Goal: Task Accomplishment & Management: Manage account settings

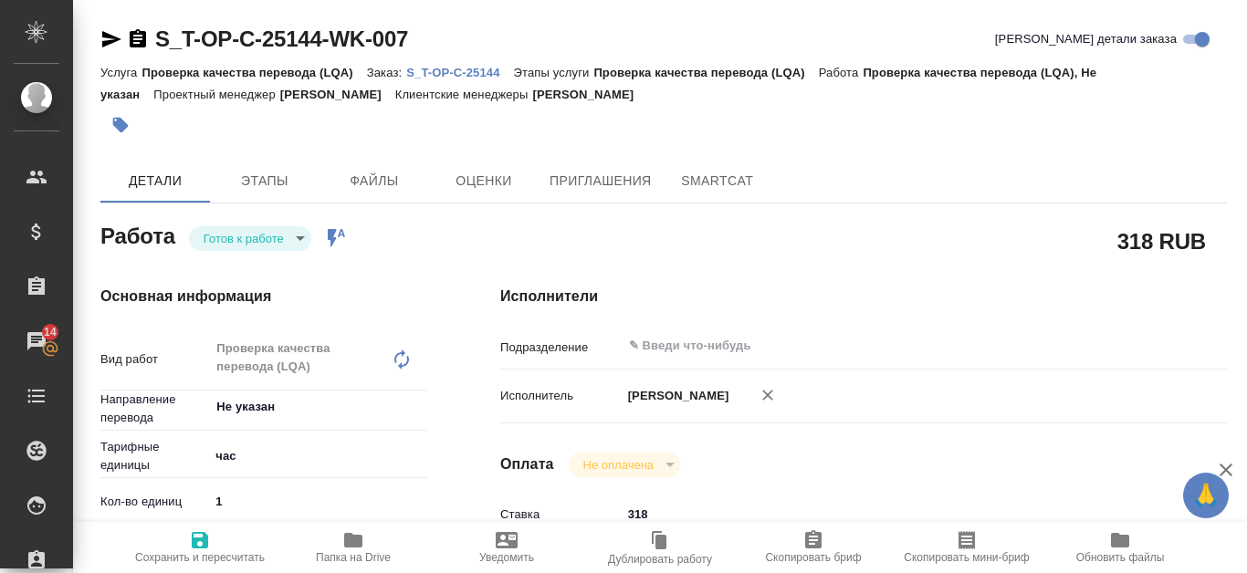
scroll to position [729, 0]
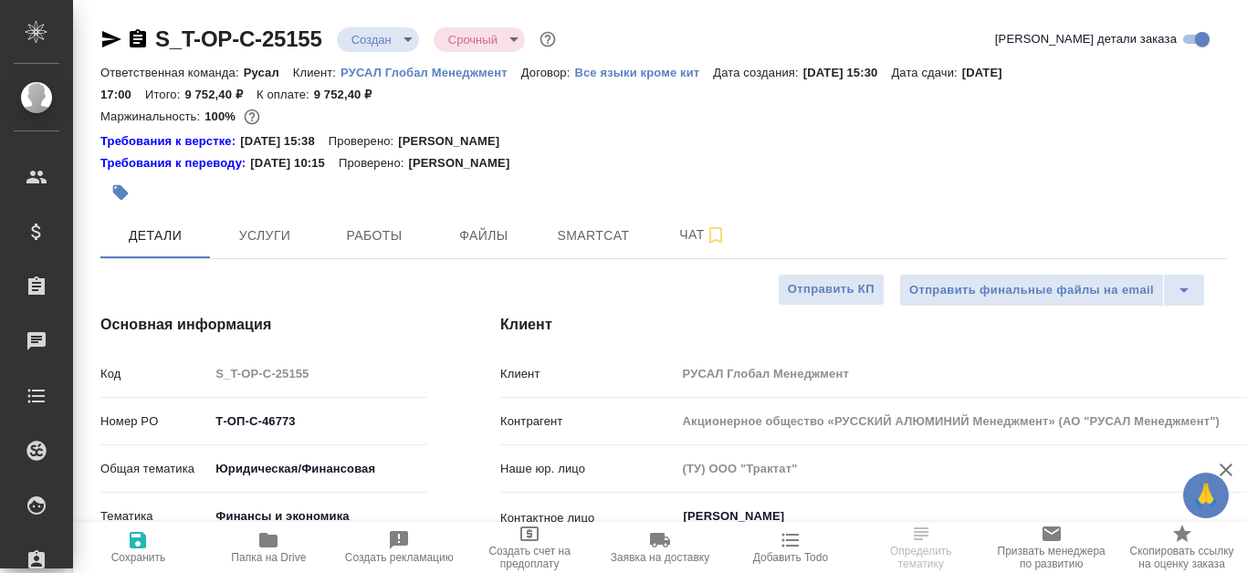
select select "RU"
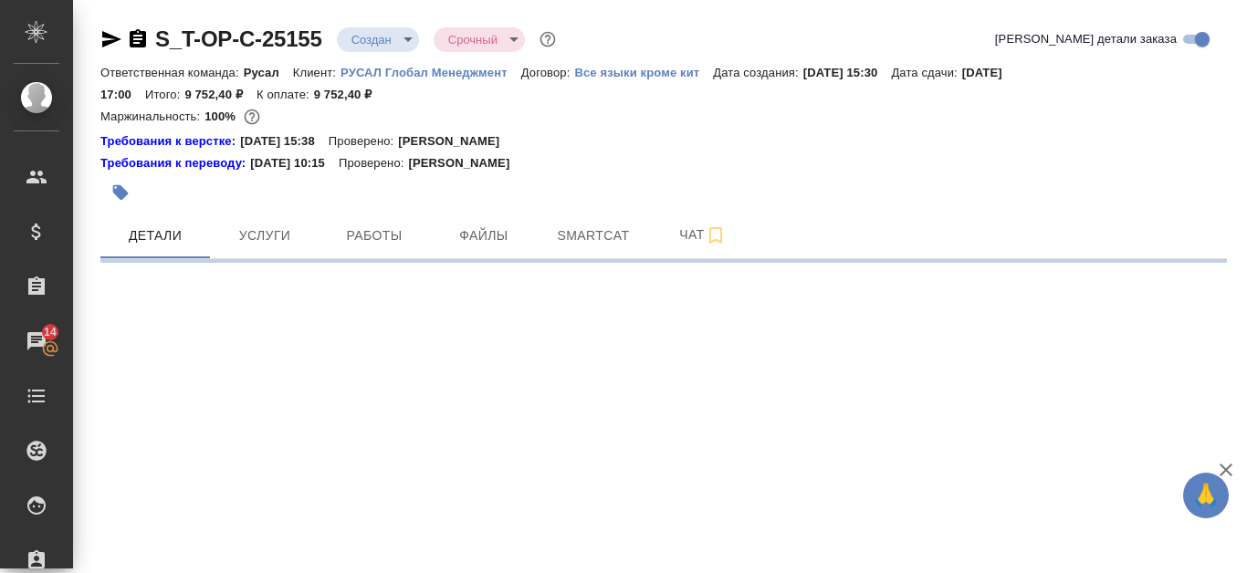
select select "RU"
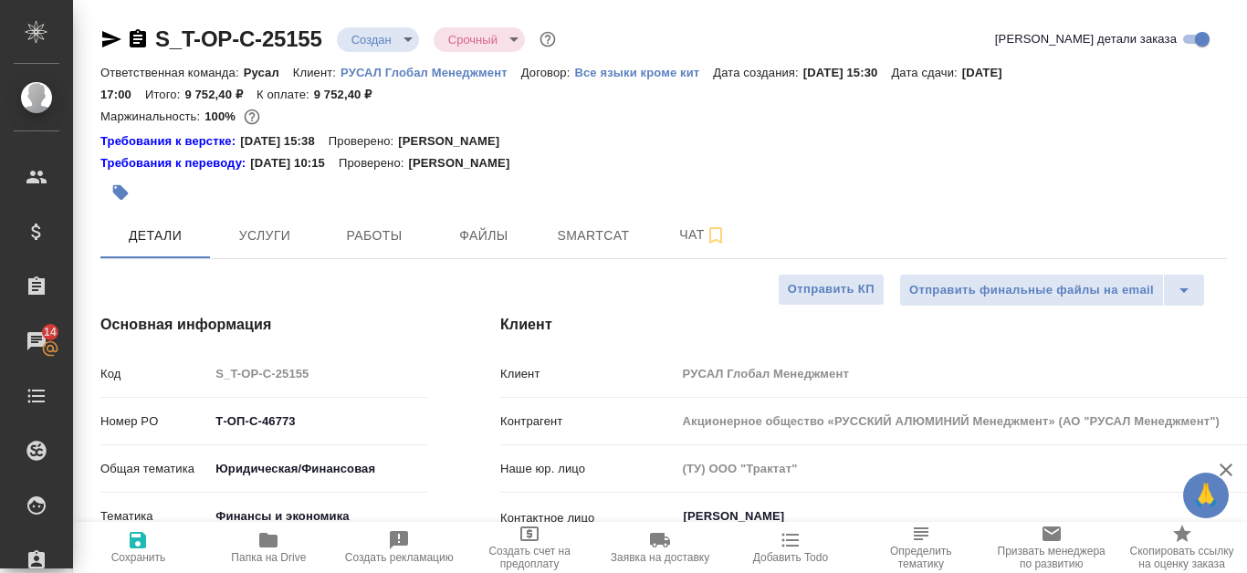
type textarea "x"
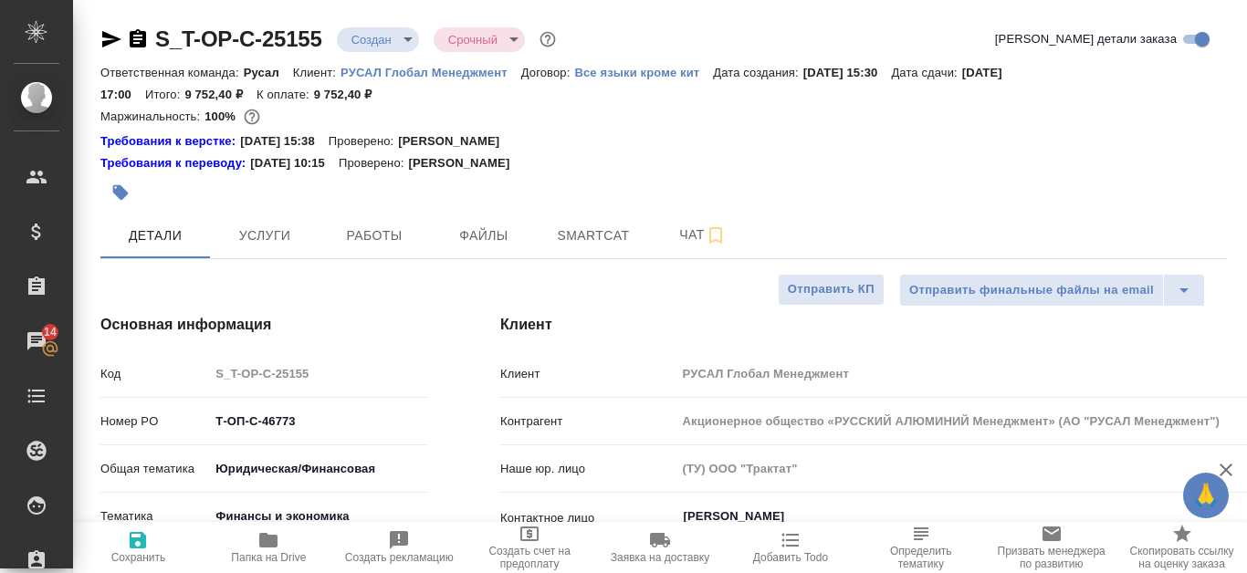
type textarea "x"
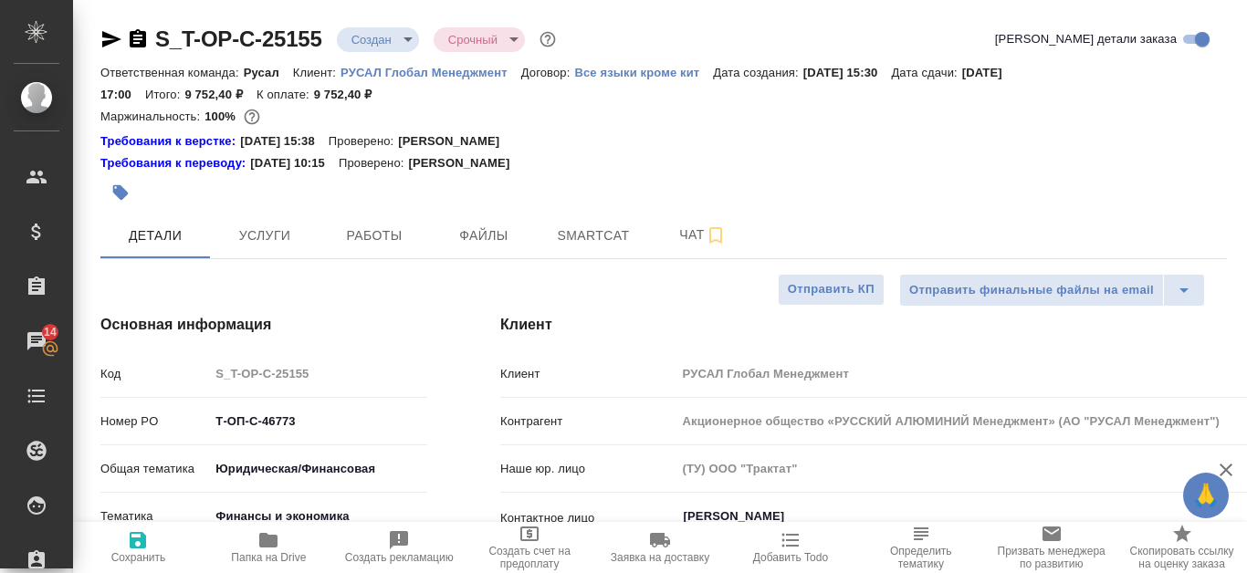
type textarea "x"
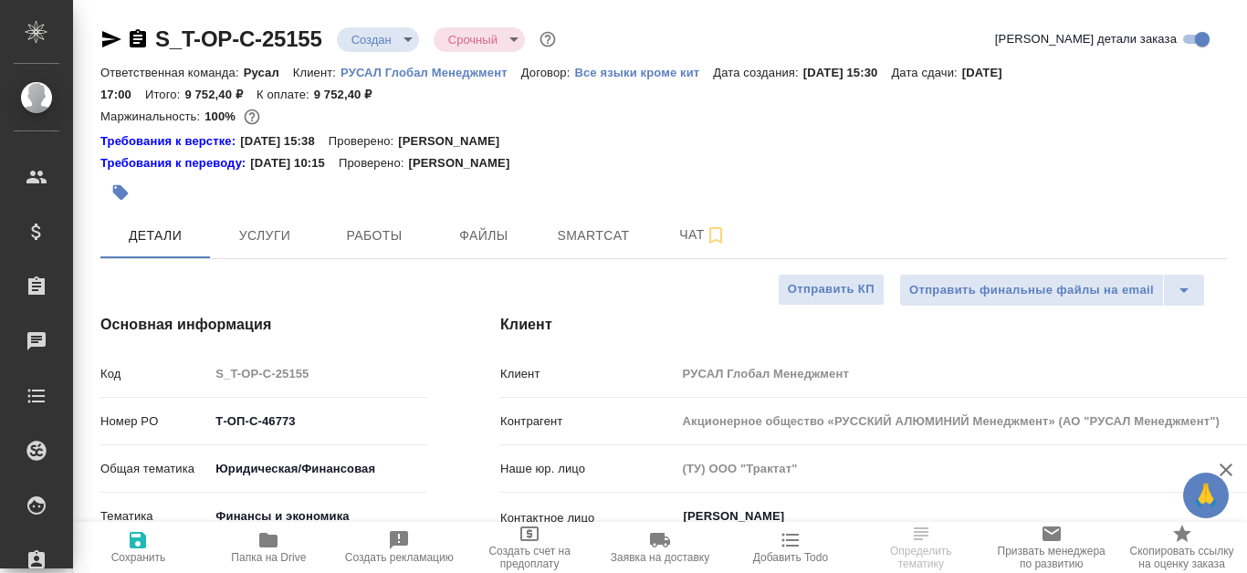
select select "RU"
type textarea "x"
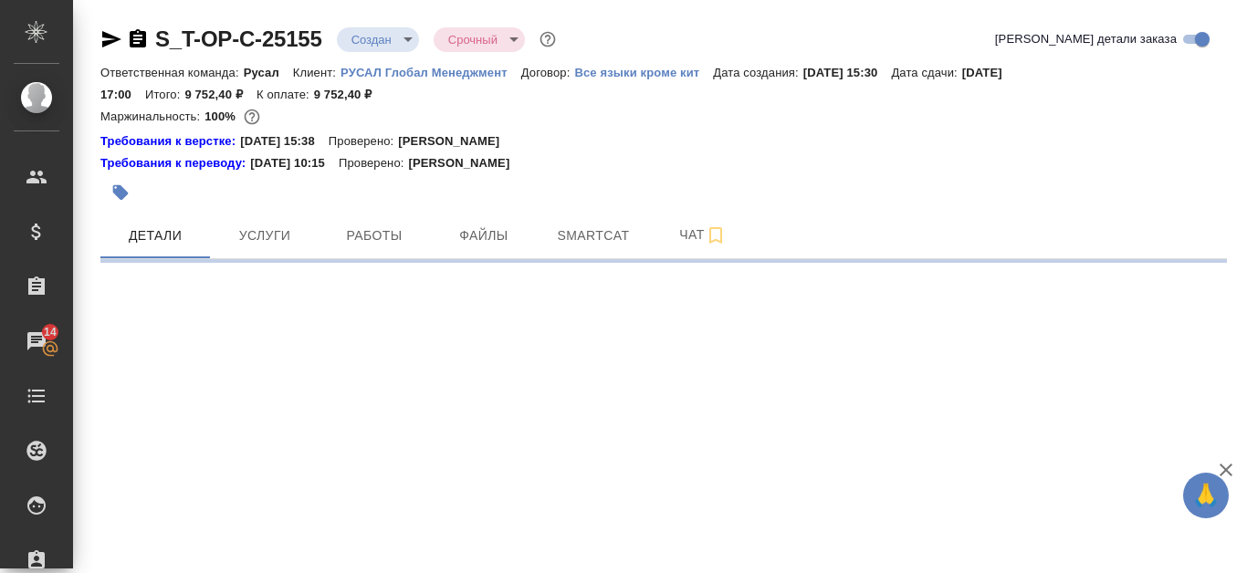
select select "RU"
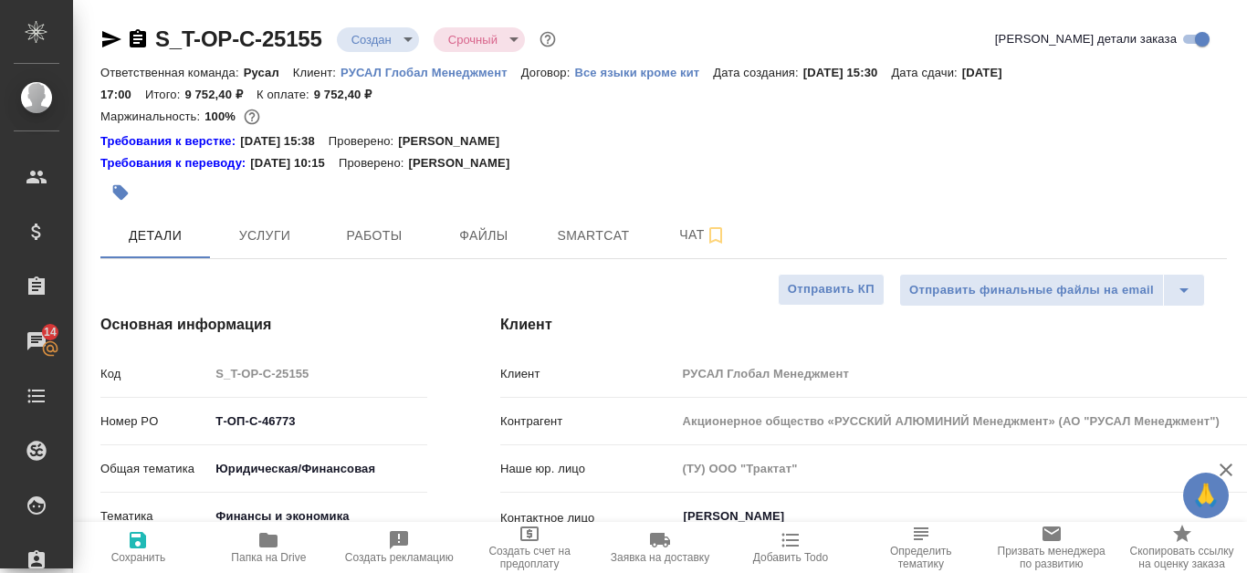
type textarea "x"
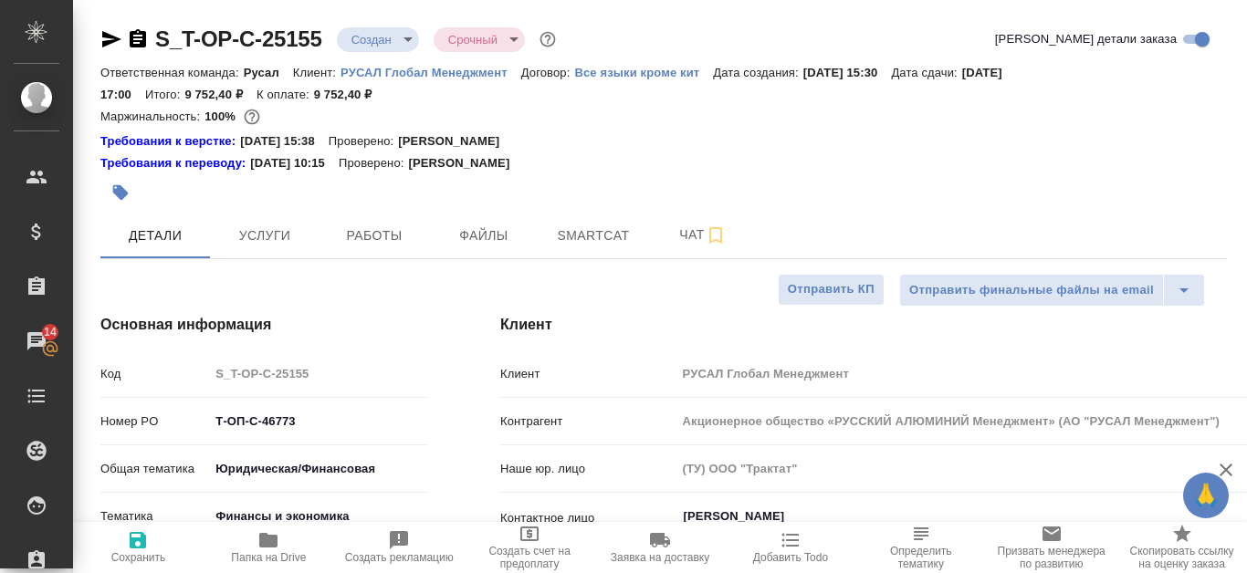
type textarea "x"
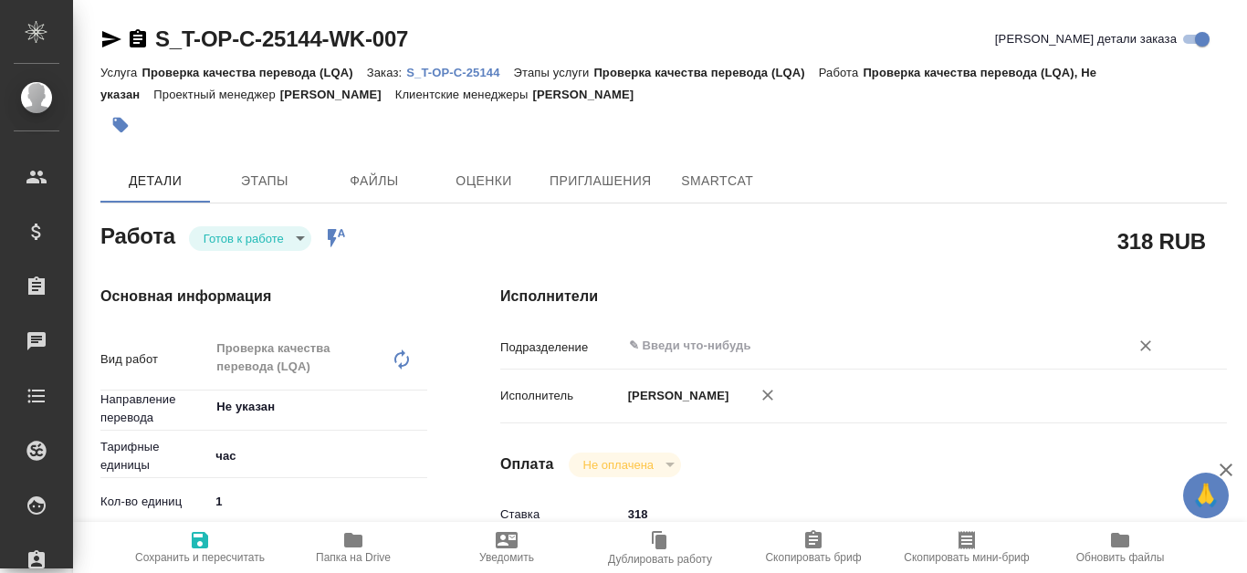
type textarea "x"
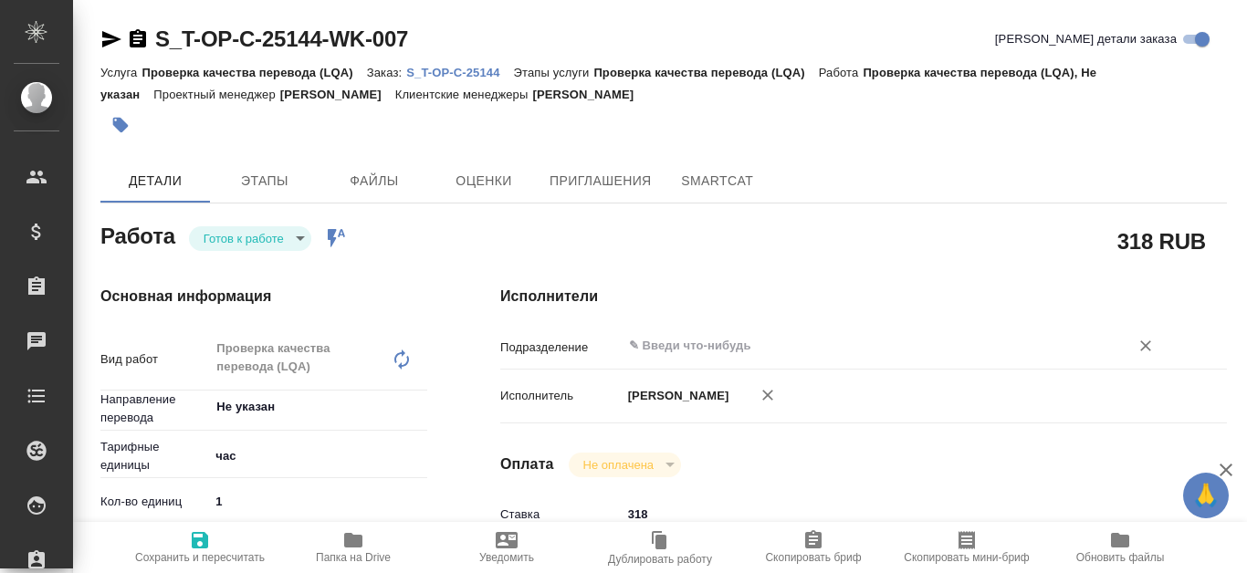
type textarea "x"
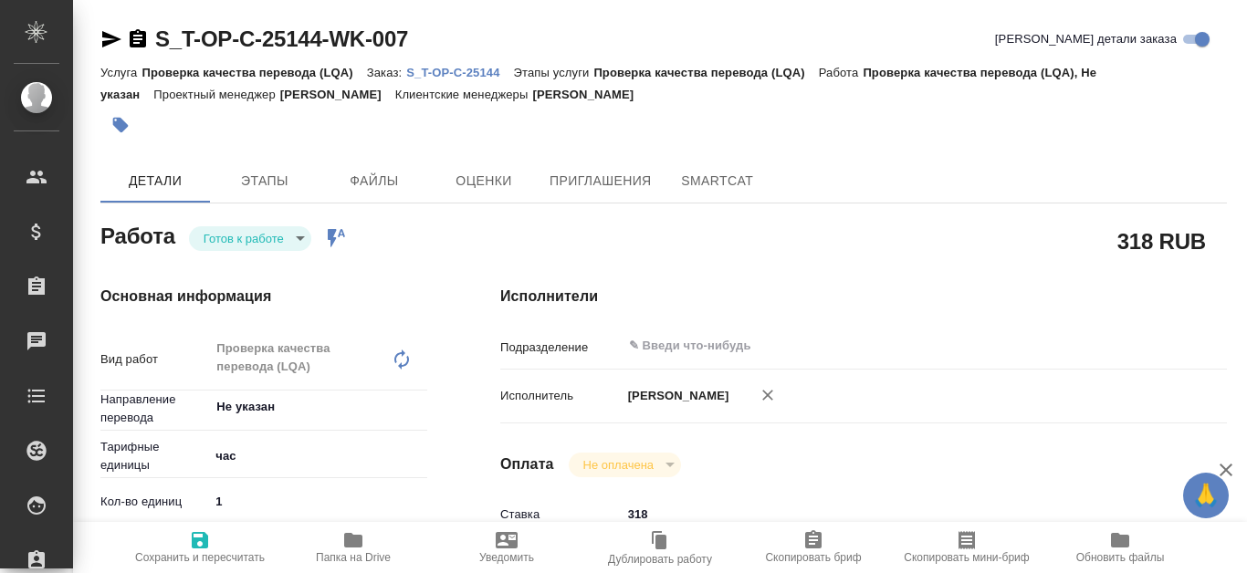
type textarea "x"
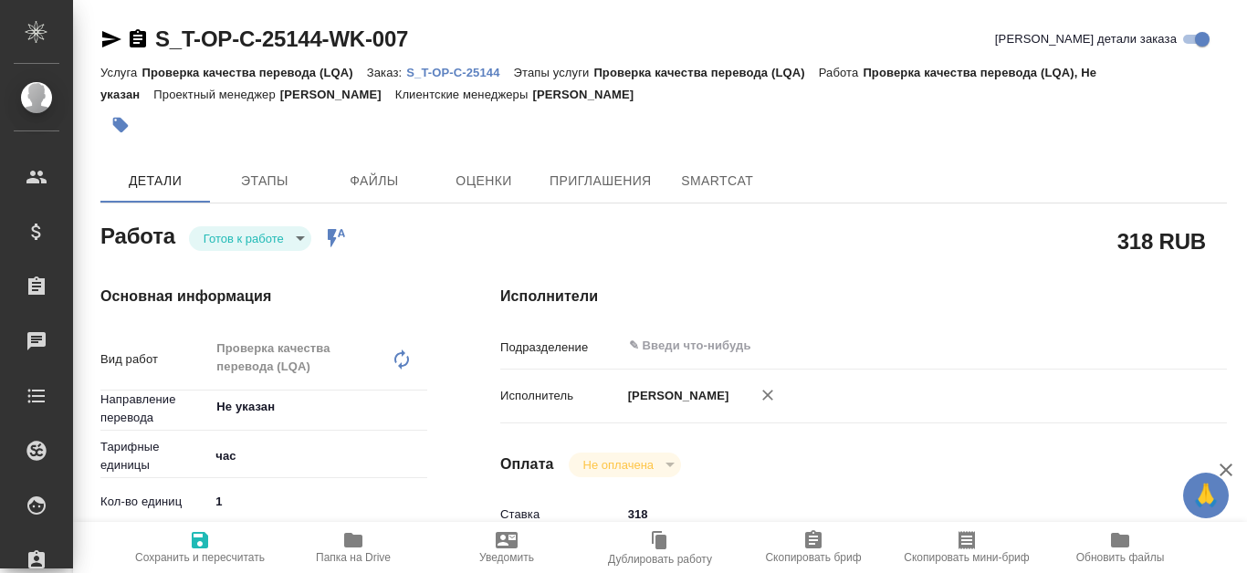
type textarea "x"
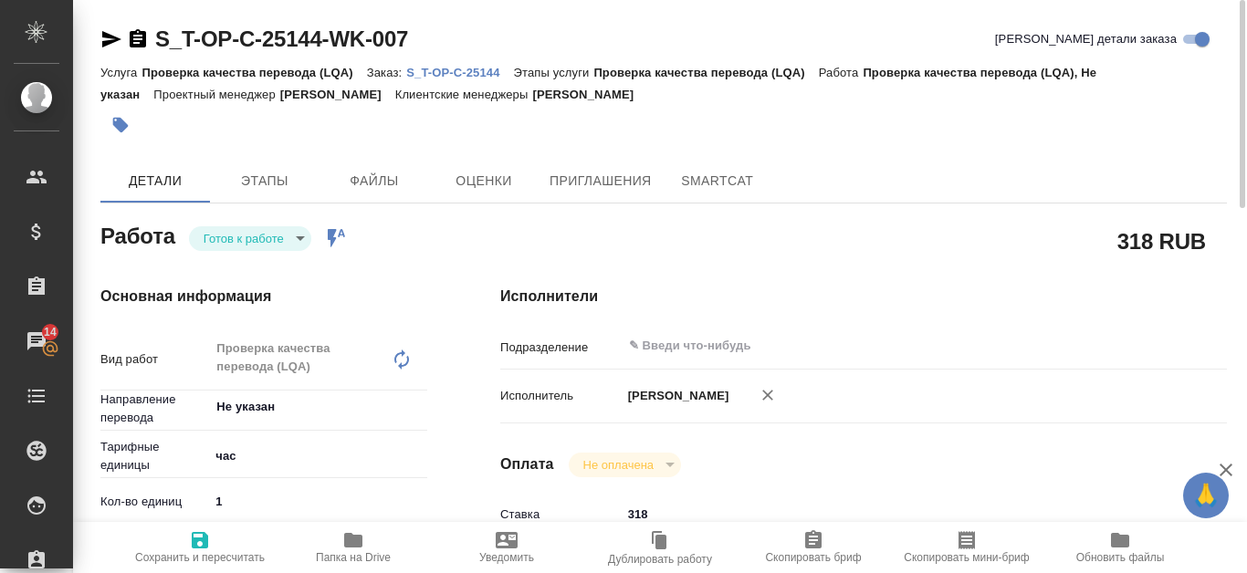
click at [494, 74] on p "S_T-OP-C-25144" at bounding box center [459, 73] width 107 height 14
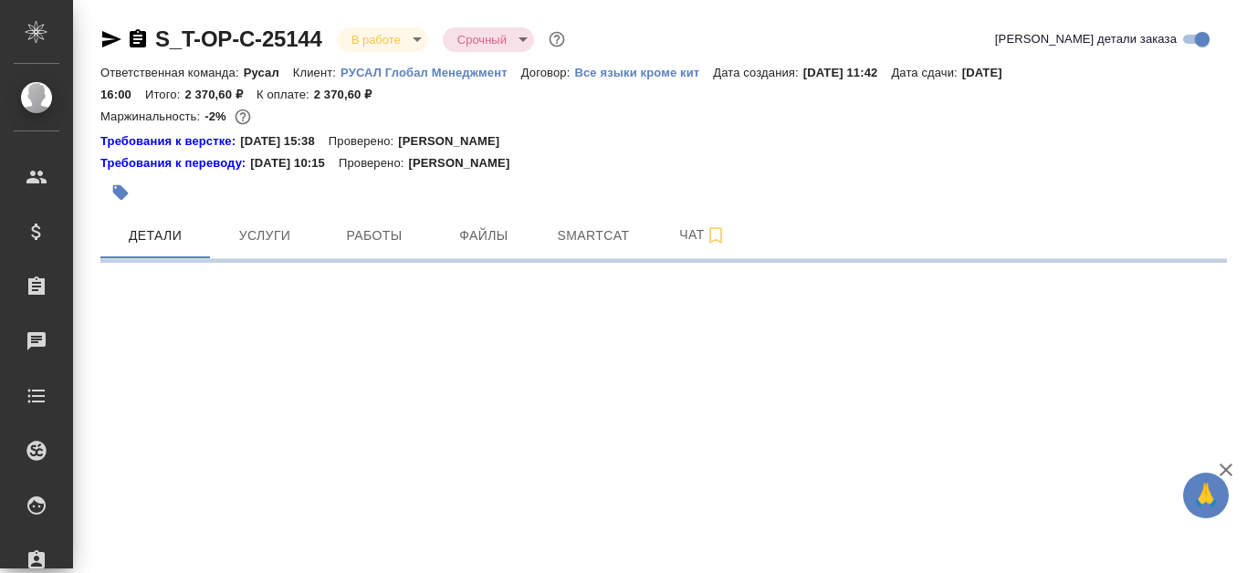
select select "RU"
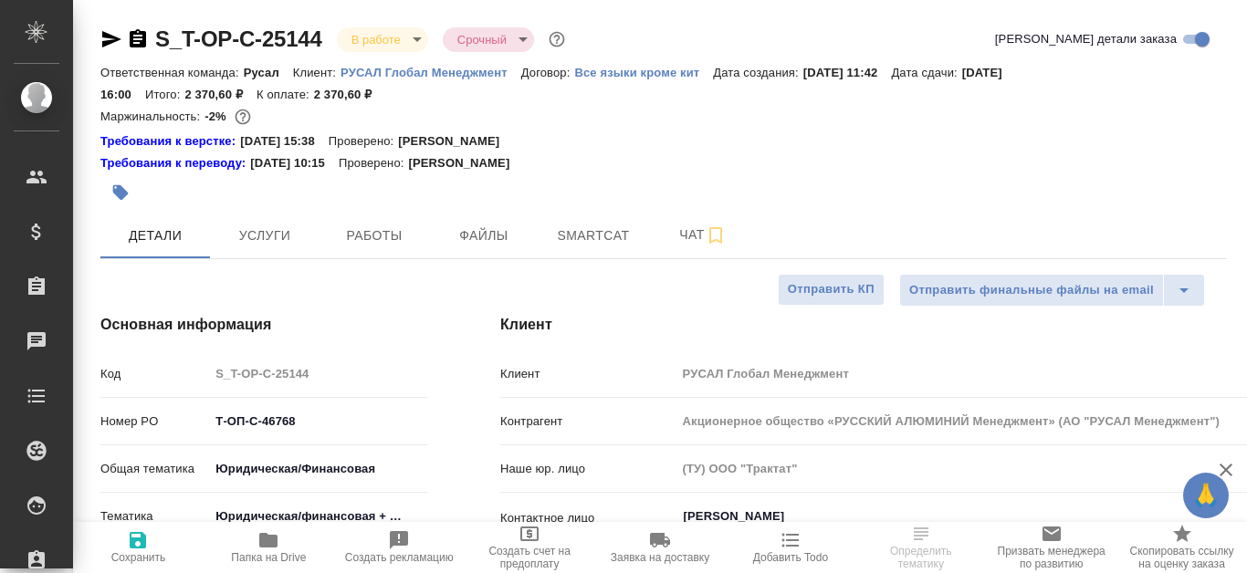
type textarea "x"
click at [407, 235] on span "Работы" at bounding box center [375, 236] width 88 height 23
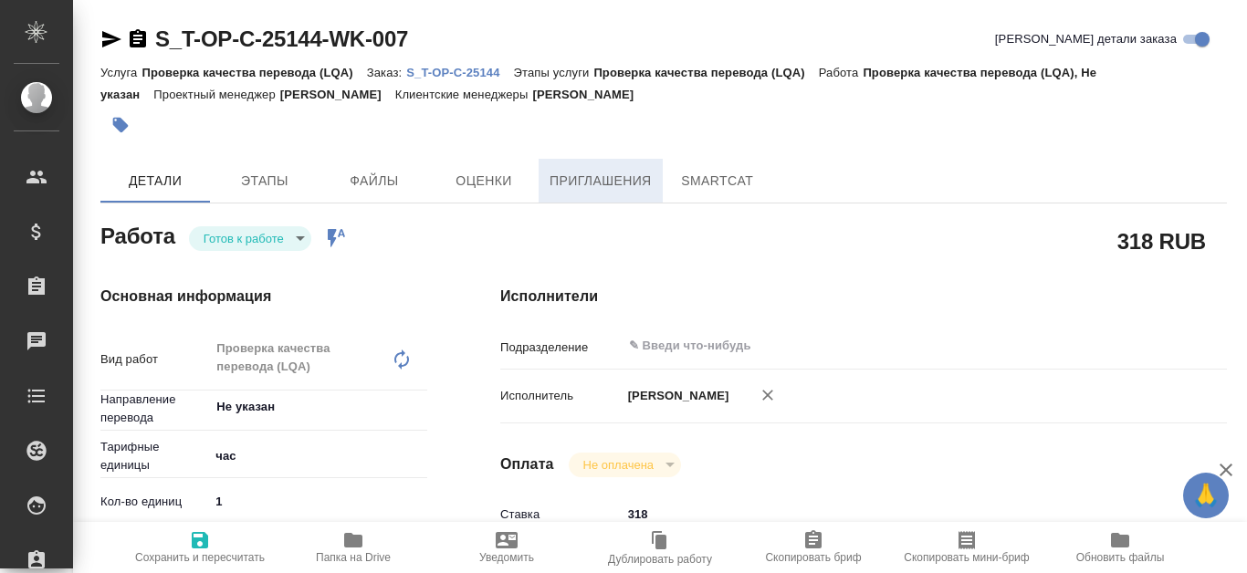
type textarea "x"
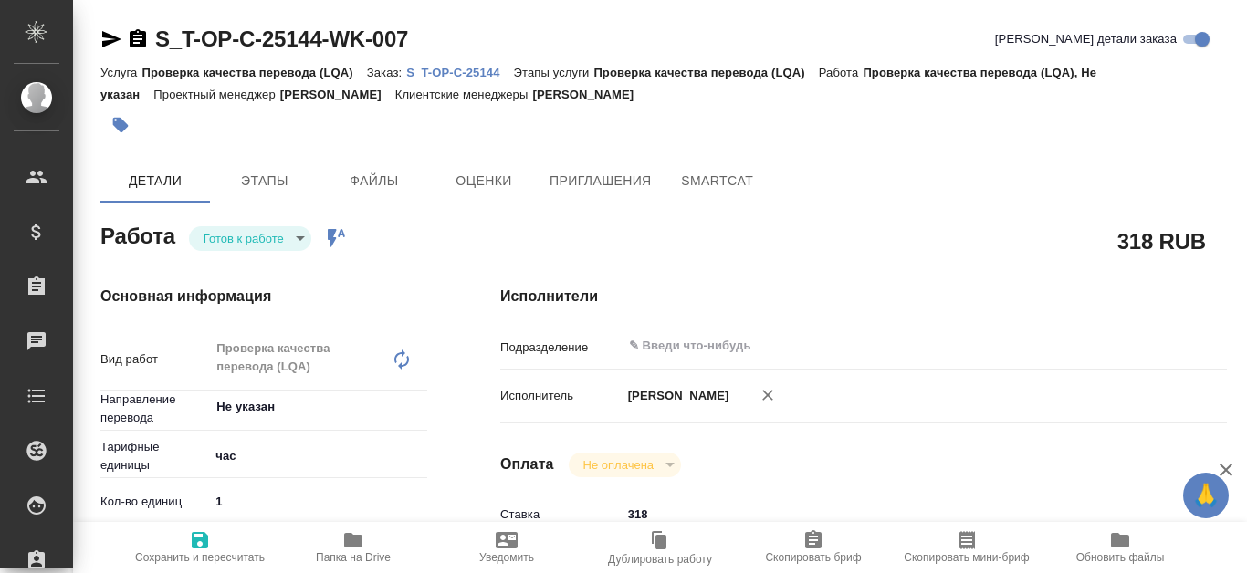
type textarea "x"
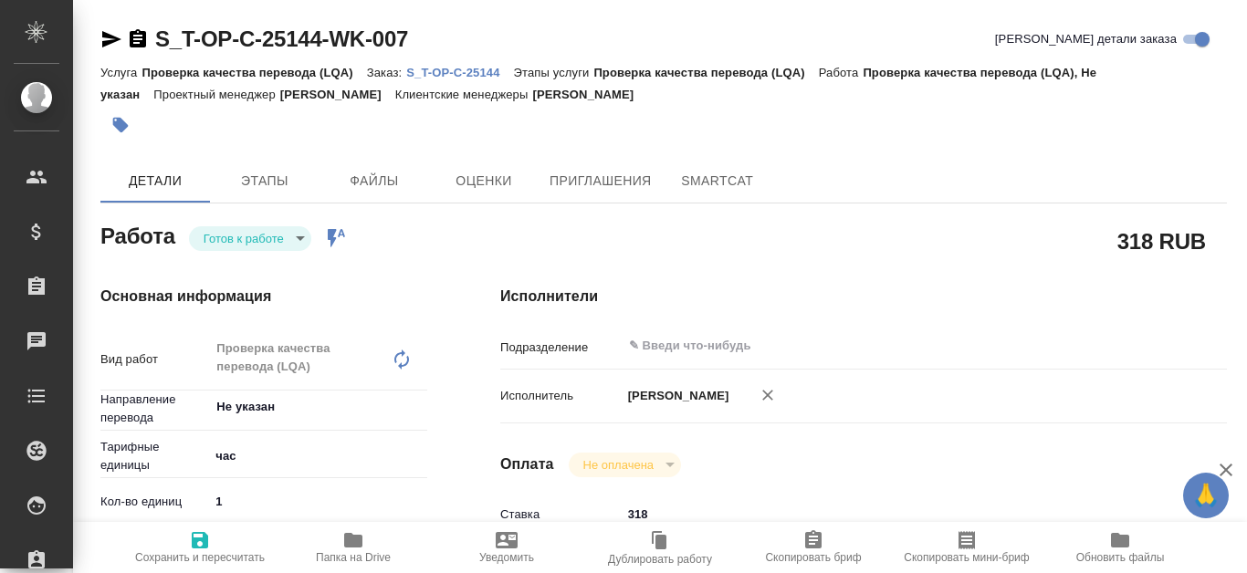
click at [478, 78] on p "S_T-OP-C-25144" at bounding box center [459, 73] width 107 height 14
click at [453, 69] on p "S_T-OP-C-25144" at bounding box center [459, 73] width 107 height 14
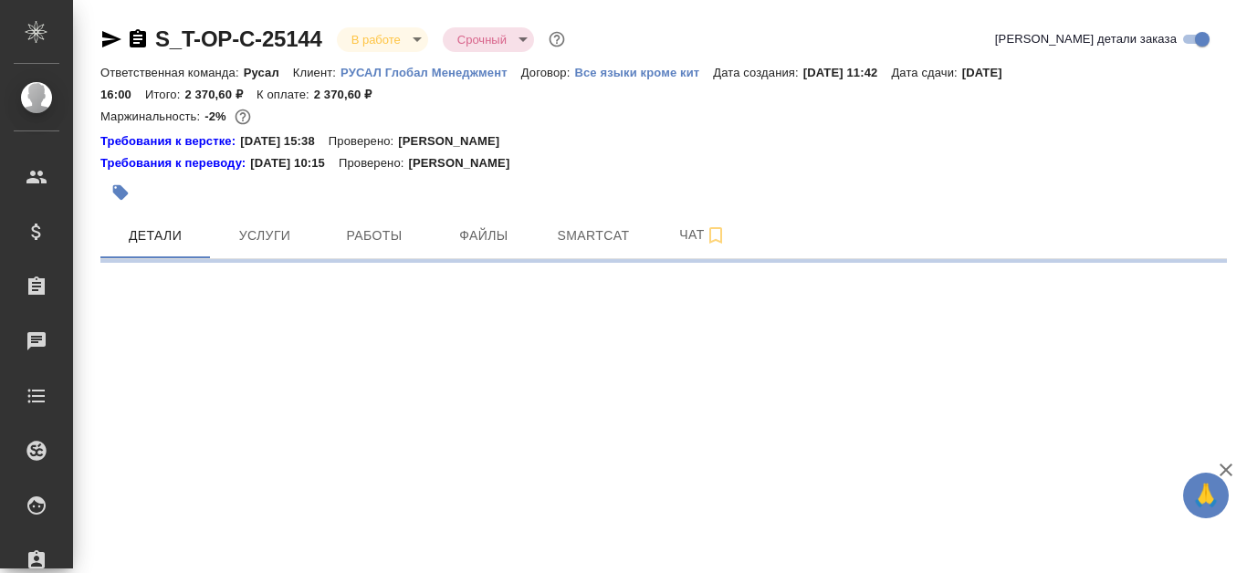
select select "RU"
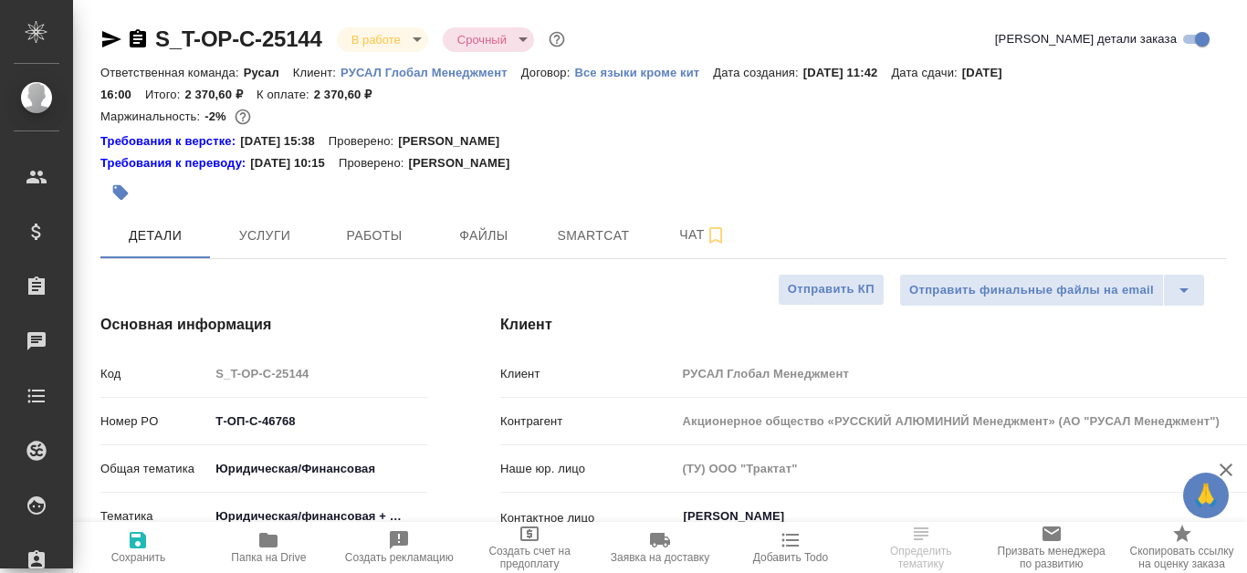
type textarea "x"
select select "RU"
type textarea "x"
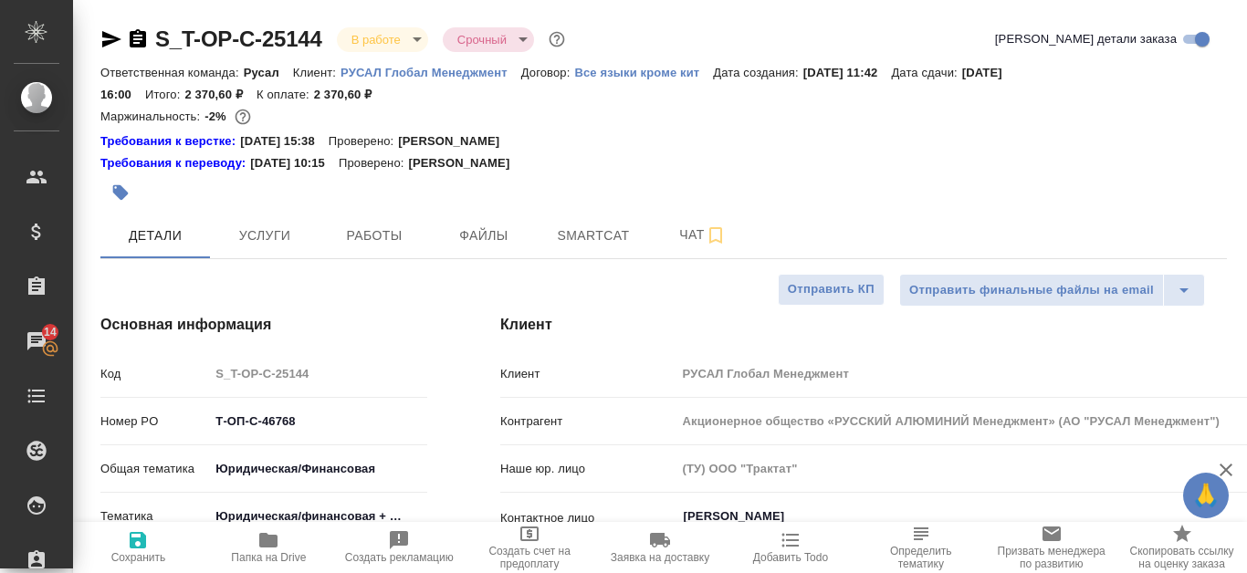
type textarea "x"
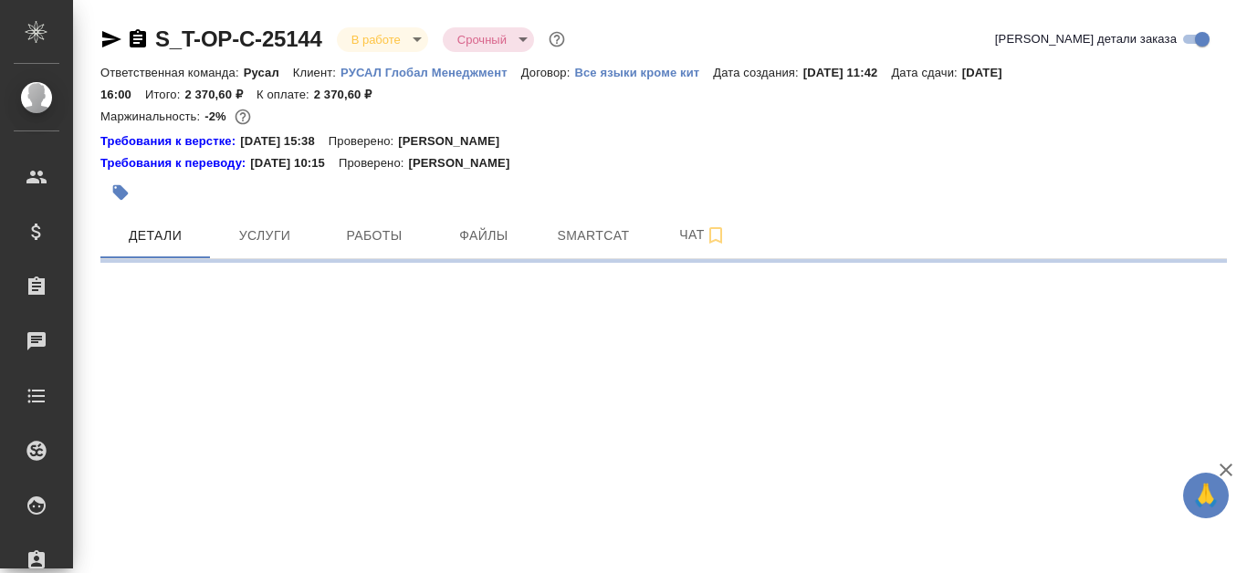
select select "RU"
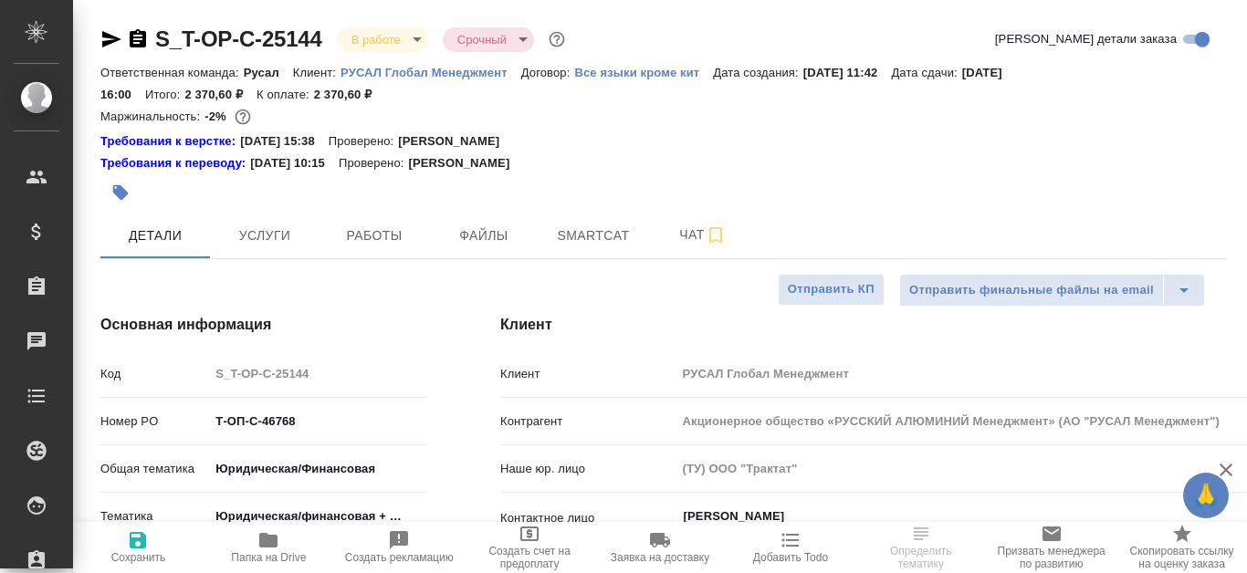
type textarea "x"
click at [364, 243] on span "Работы" at bounding box center [375, 236] width 88 height 23
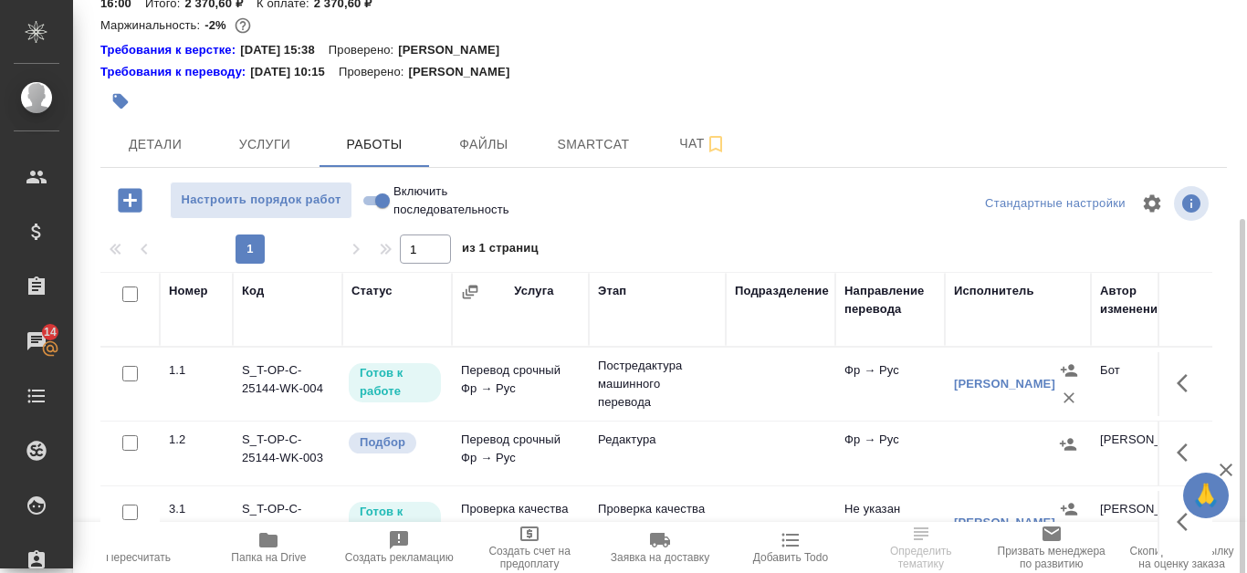
scroll to position [183, 0]
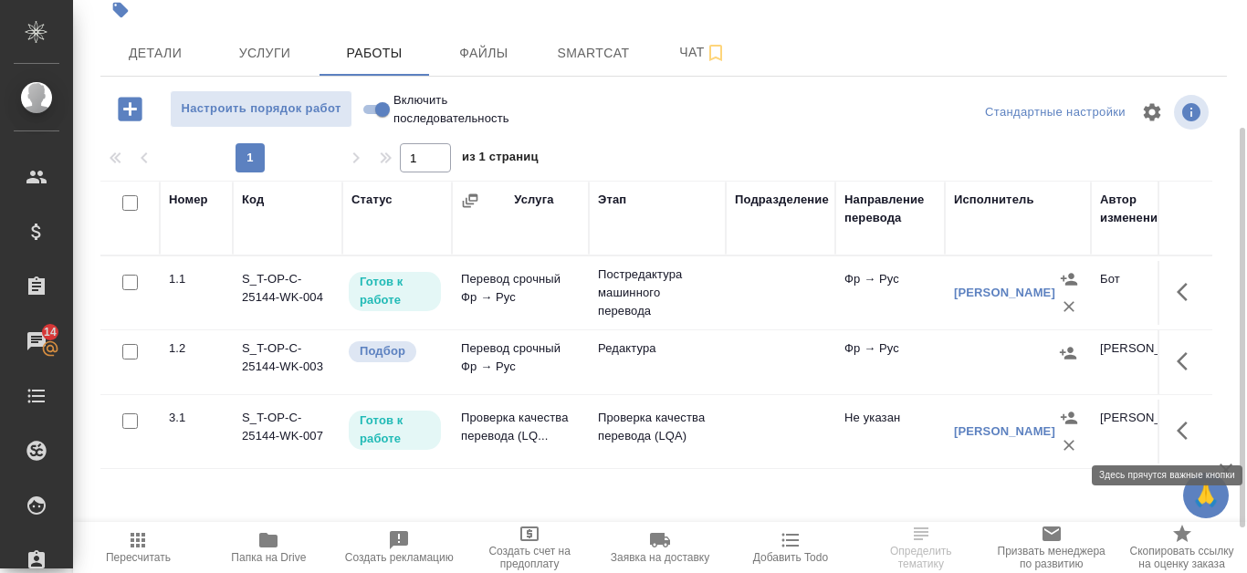
click at [1189, 433] on icon "button" at bounding box center [1188, 431] width 22 height 22
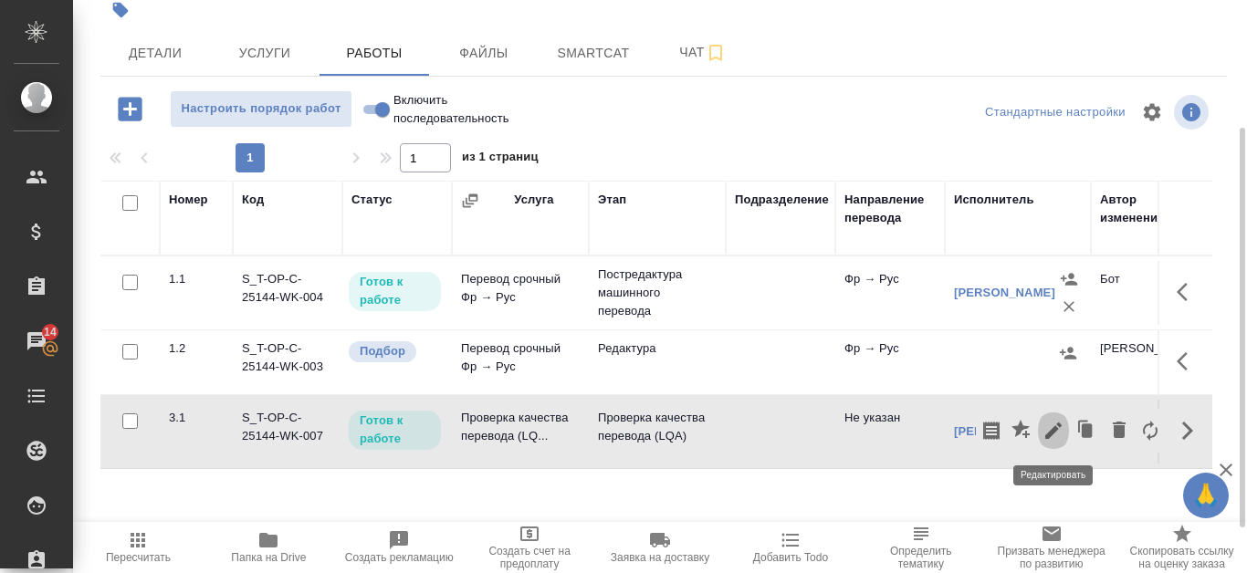
click at [1059, 428] on icon "button" at bounding box center [1054, 431] width 22 height 22
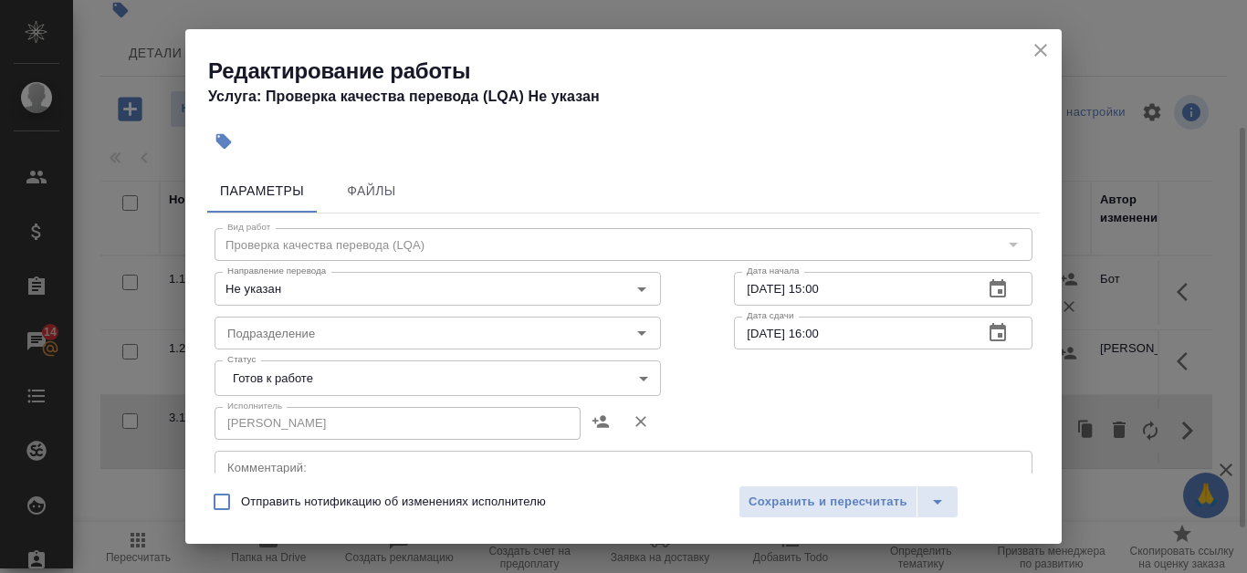
click at [588, 383] on body "🙏 .cls-1 fill:#fff; AWATERA Kanataeva Ekaterina Клиенты Спецификации Заказы 14 …" at bounding box center [623, 286] width 1247 height 573
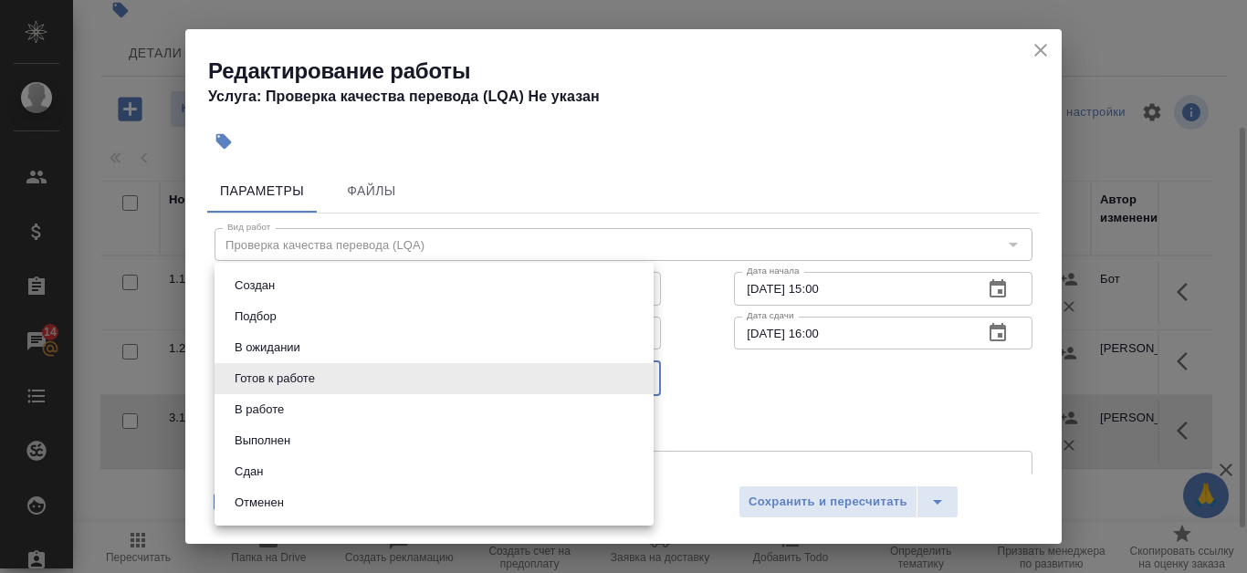
click at [359, 472] on li "Сдан" at bounding box center [434, 472] width 439 height 31
type input "closed"
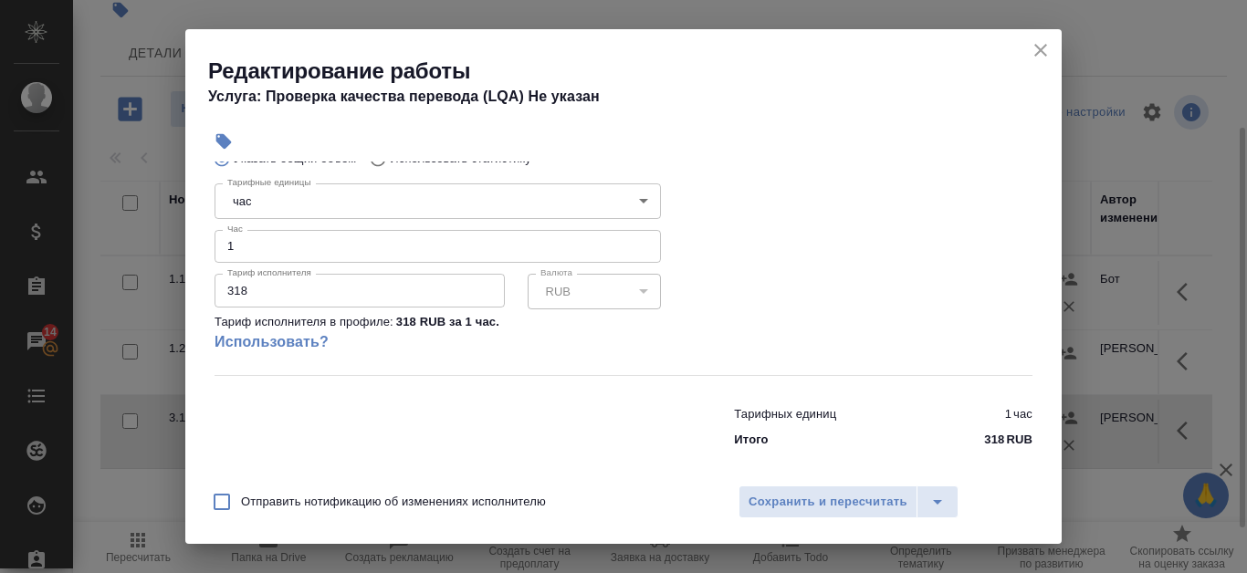
scroll to position [402, 0]
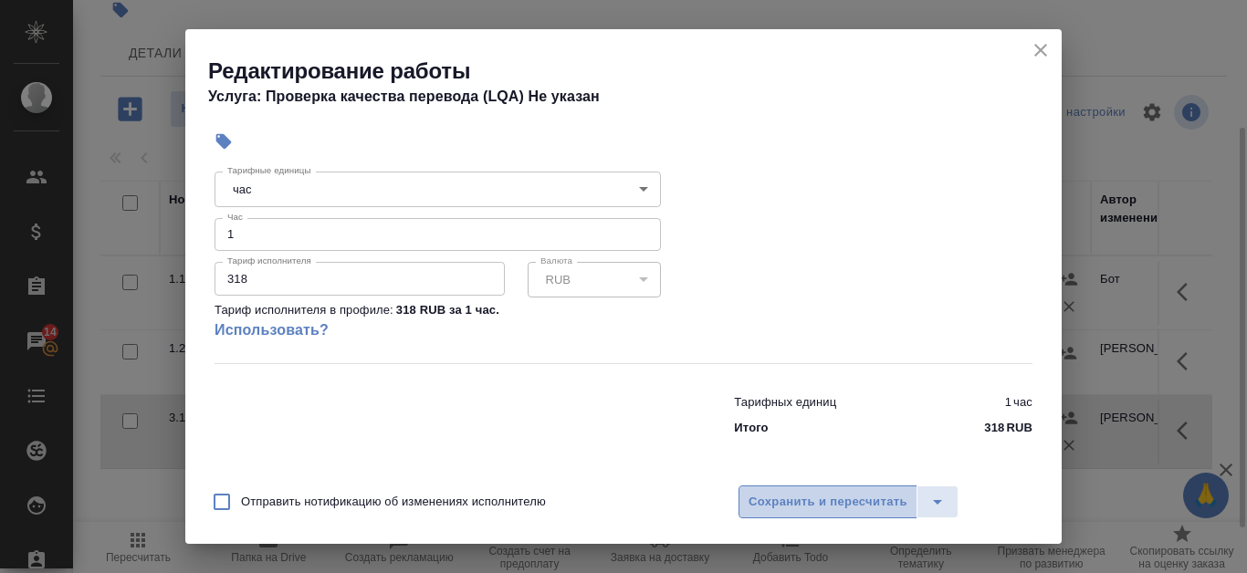
click at [849, 498] on span "Сохранить и пересчитать" at bounding box center [828, 502] width 159 height 21
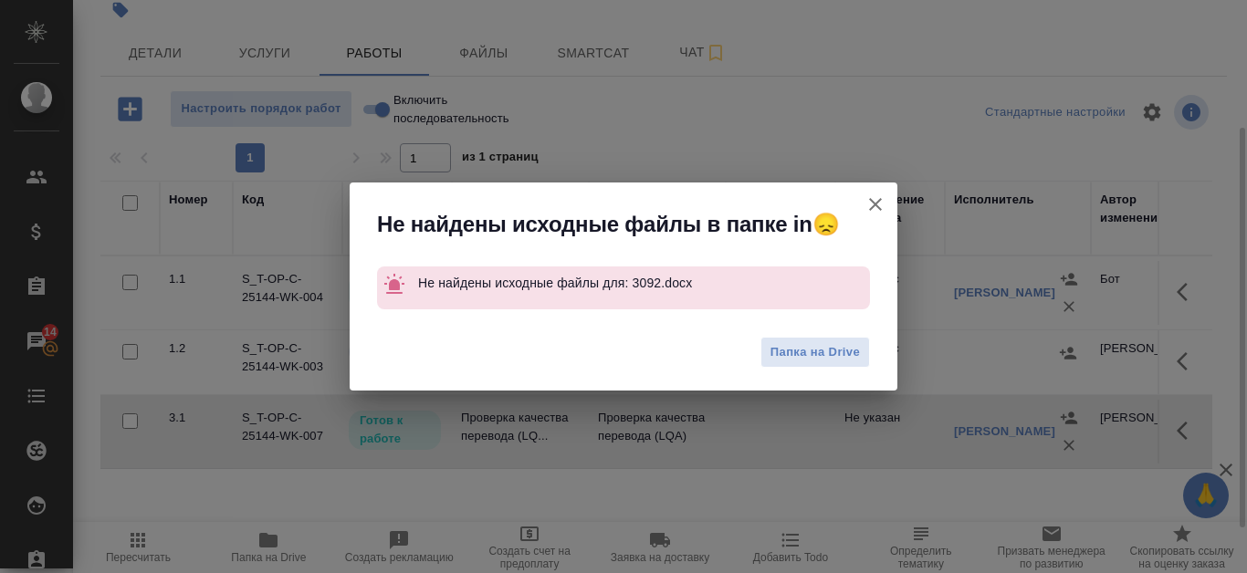
click at [887, 198] on button "Группировать работы по услугам" at bounding box center [876, 205] width 44 height 44
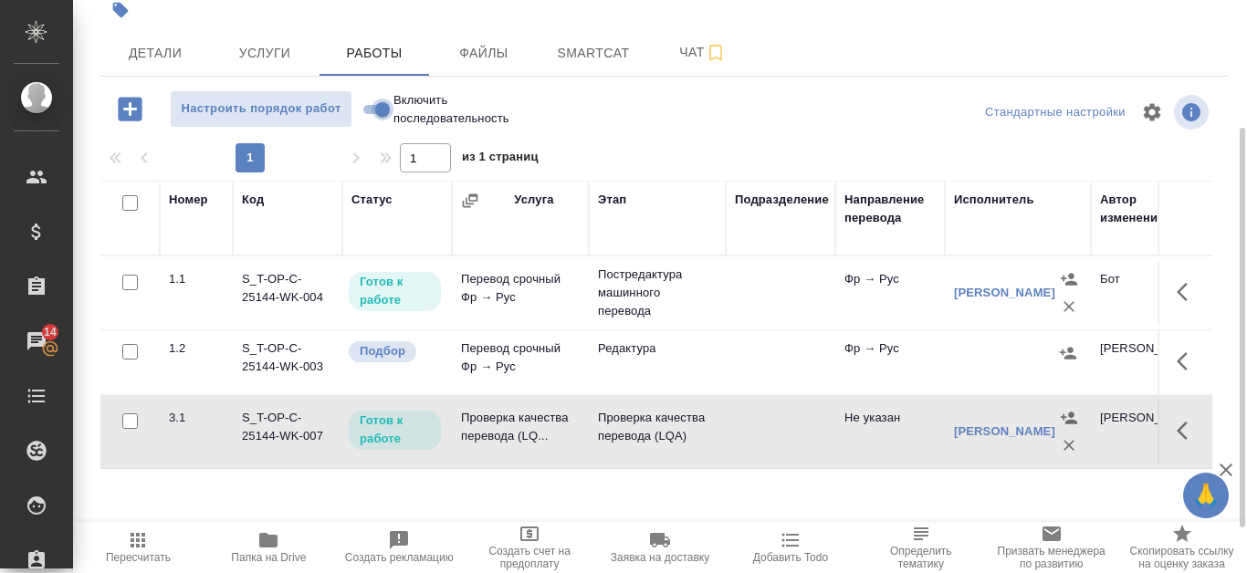
click at [362, 108] on input "Включить последовательность" at bounding box center [383, 110] width 66 height 22
checkbox input "true"
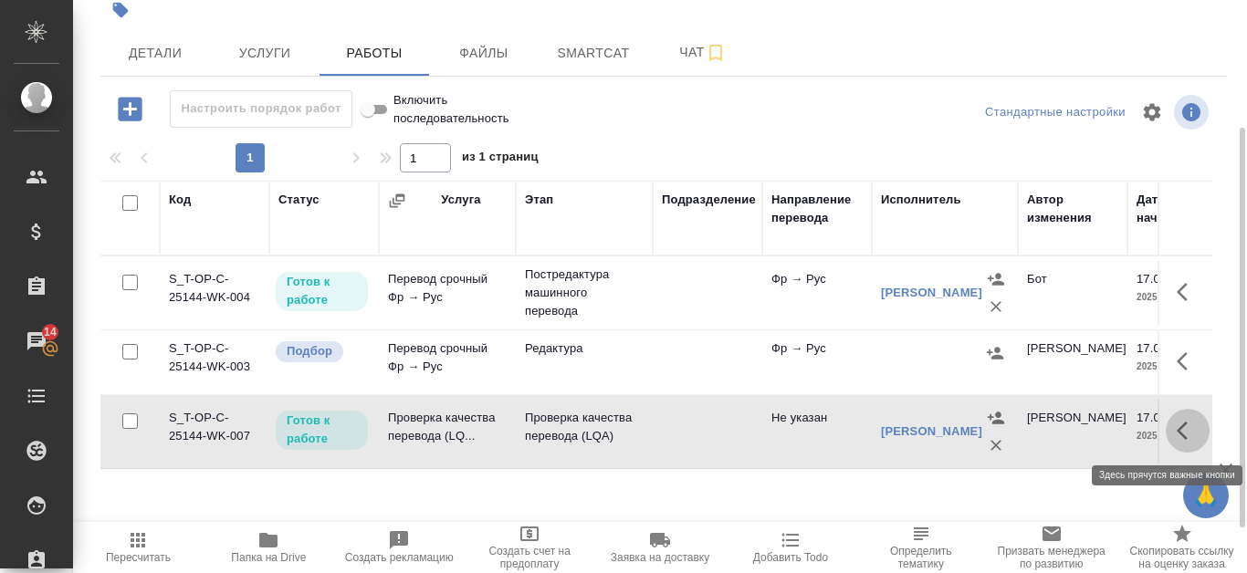
click at [1190, 428] on icon "button" at bounding box center [1188, 431] width 22 height 22
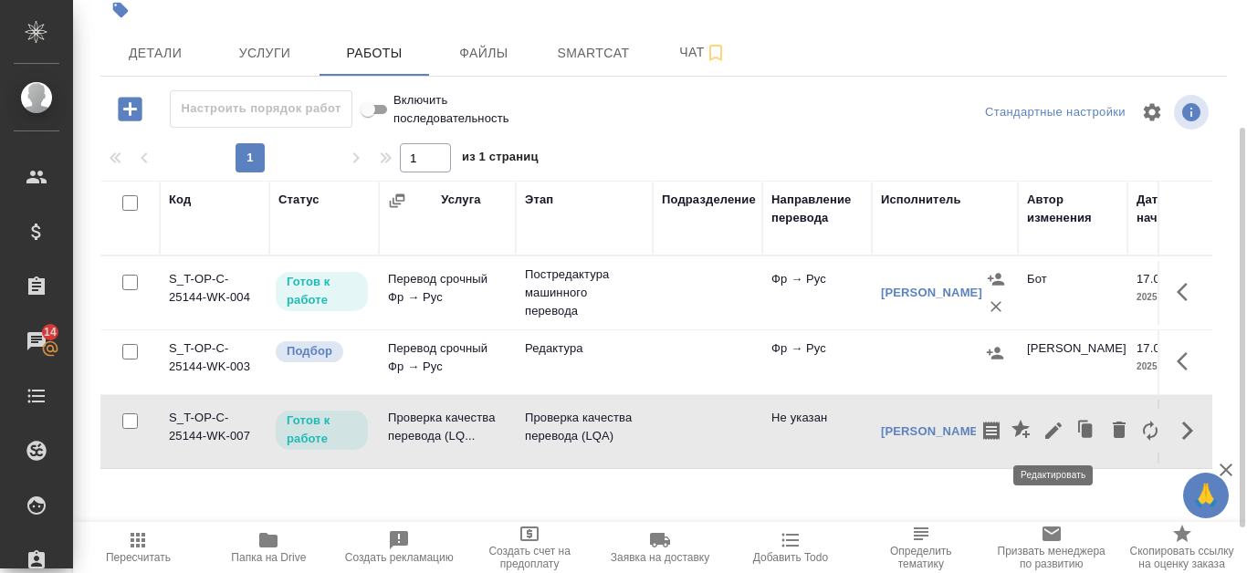
click at [1051, 433] on icon "button" at bounding box center [1053, 431] width 16 height 16
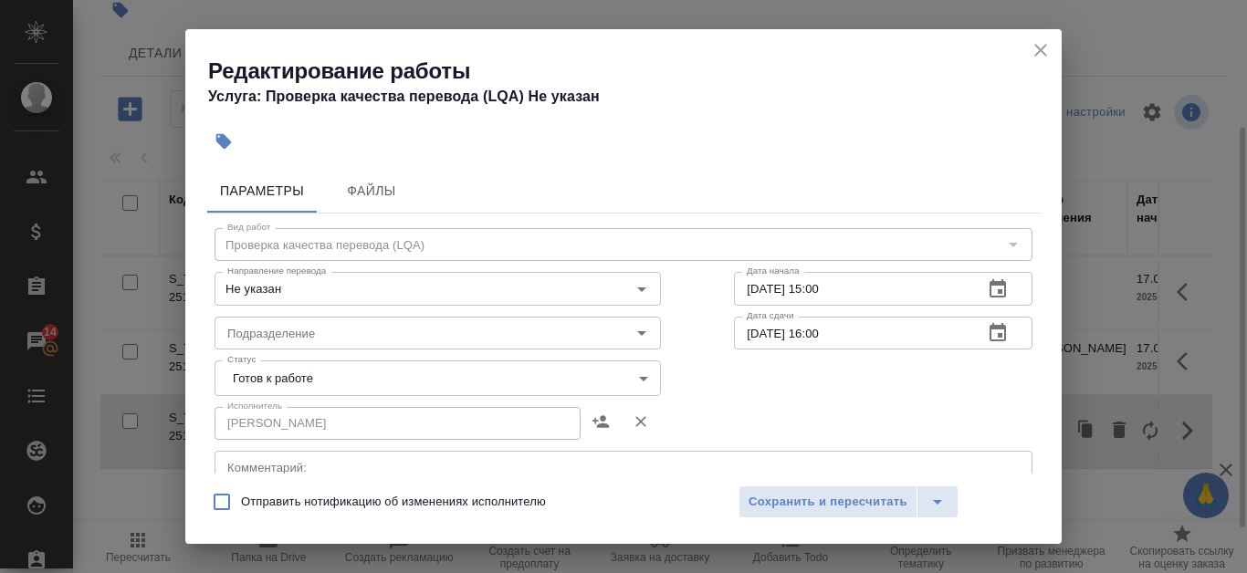
click at [641, 374] on body "🙏 .cls-1 fill:#fff; AWATERA Kanataeva Ekaterina Клиенты Спецификации Заказы 14 …" at bounding box center [623, 286] width 1247 height 573
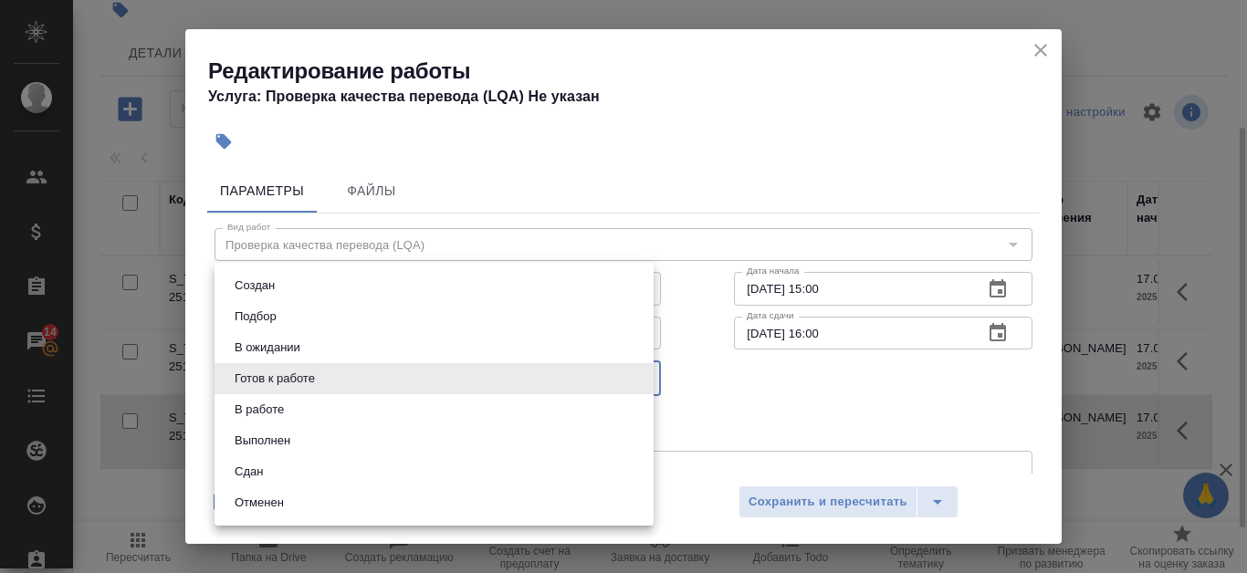
click at [478, 467] on li "Сдан" at bounding box center [434, 472] width 439 height 31
type input "closed"
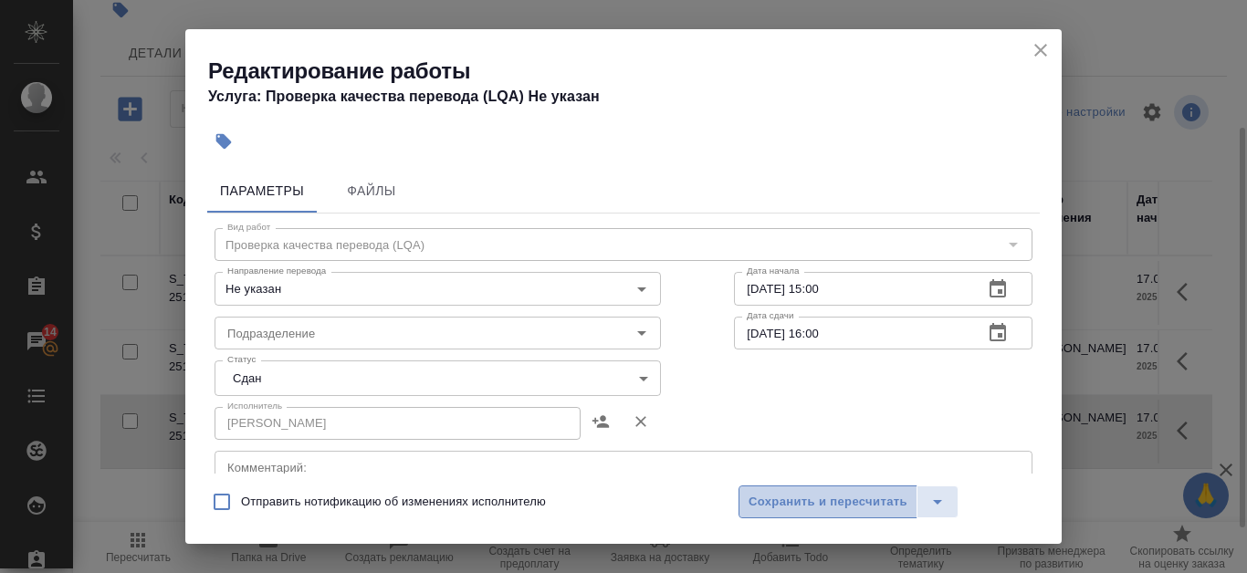
click at [888, 503] on span "Сохранить и пересчитать" at bounding box center [828, 502] width 159 height 21
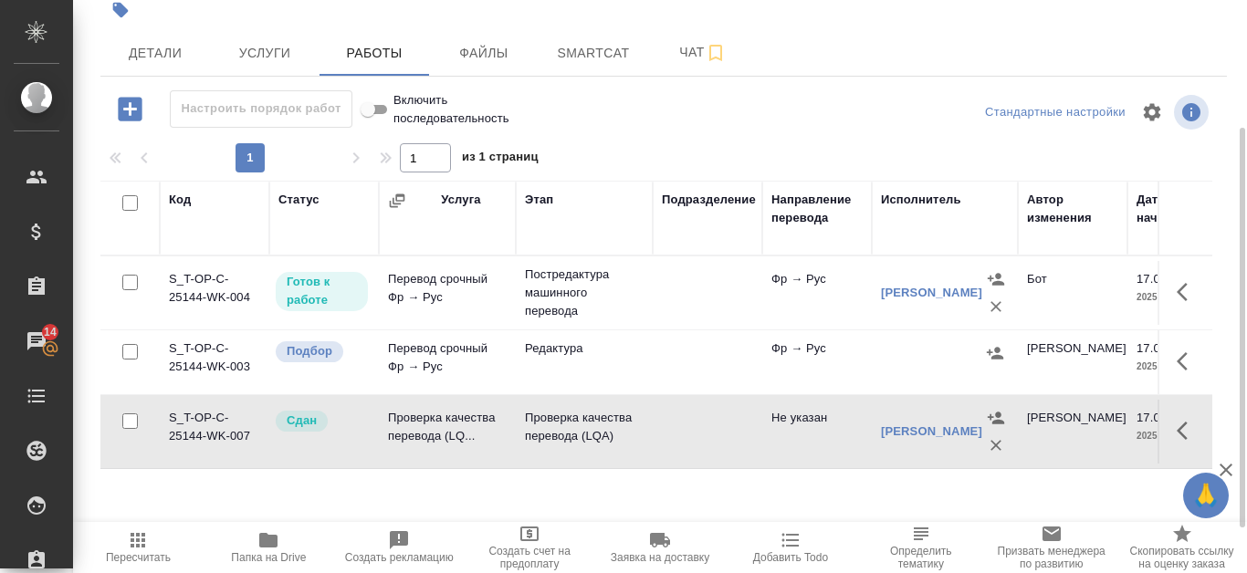
click at [1188, 294] on icon "button" at bounding box center [1188, 292] width 22 height 22
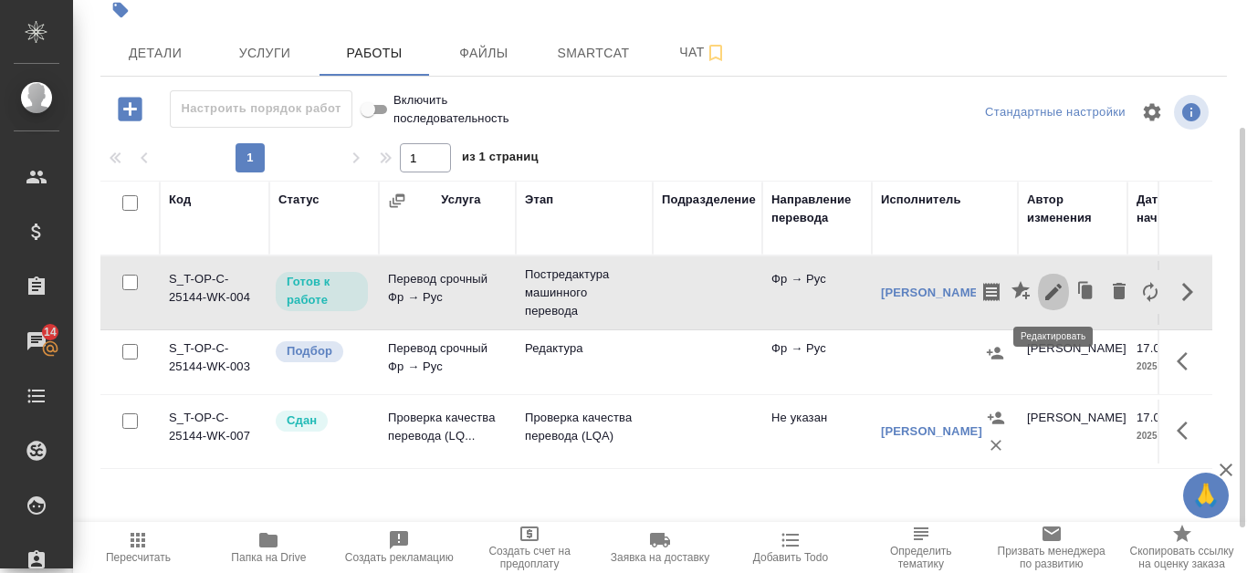
click at [1052, 289] on icon "button" at bounding box center [1054, 292] width 22 height 22
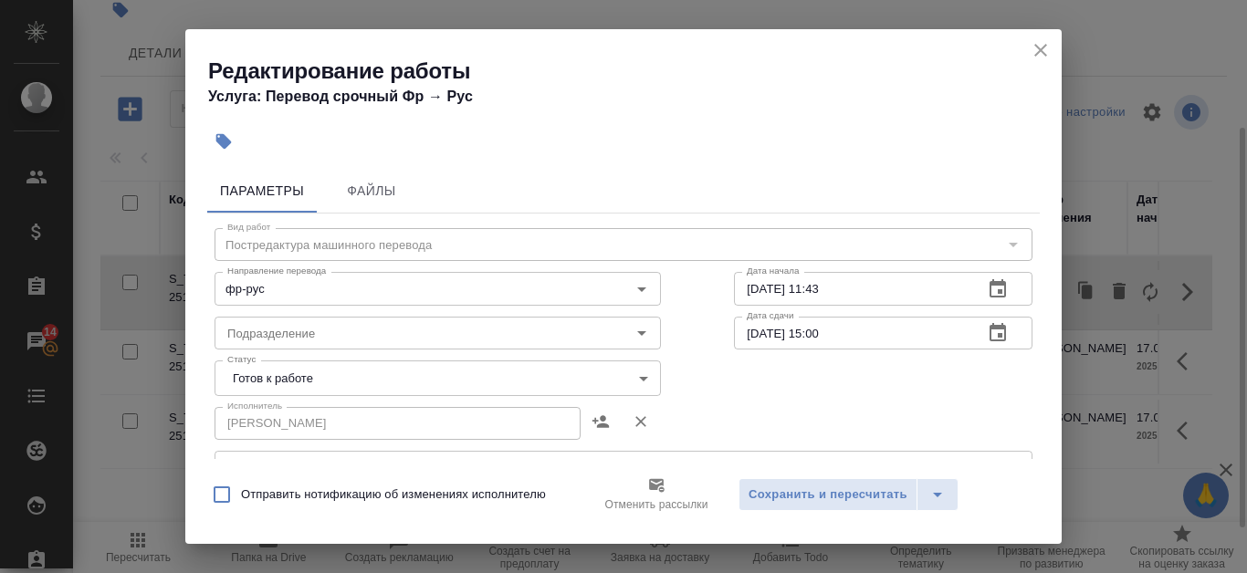
click at [1040, 50] on icon "close" at bounding box center [1040, 50] width 13 height 13
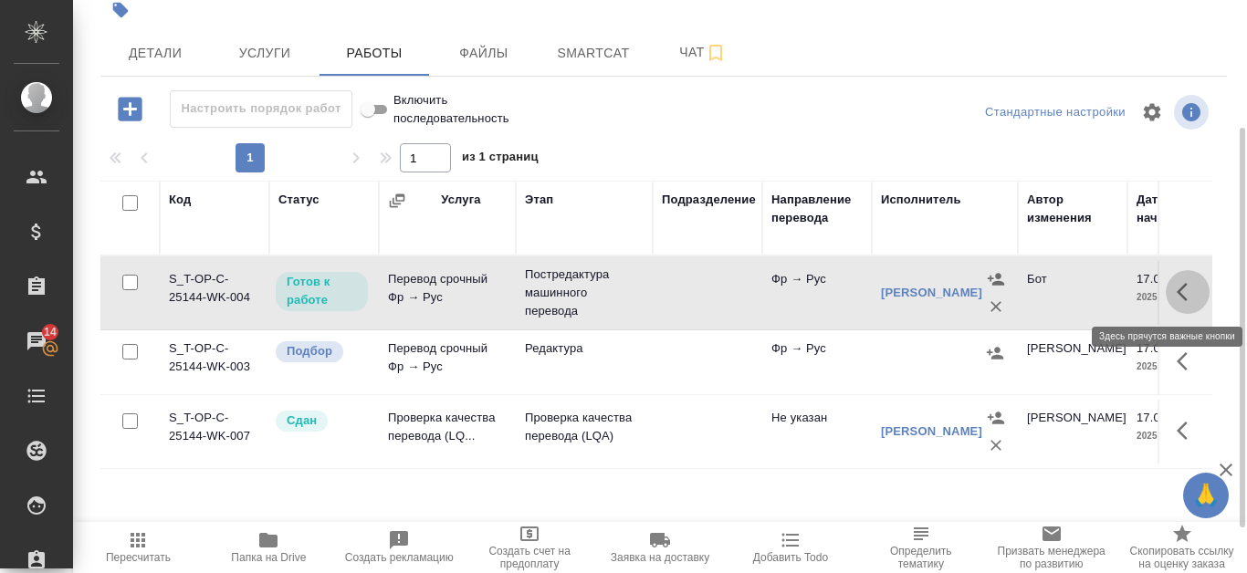
click at [1188, 295] on icon "button" at bounding box center [1188, 292] width 22 height 22
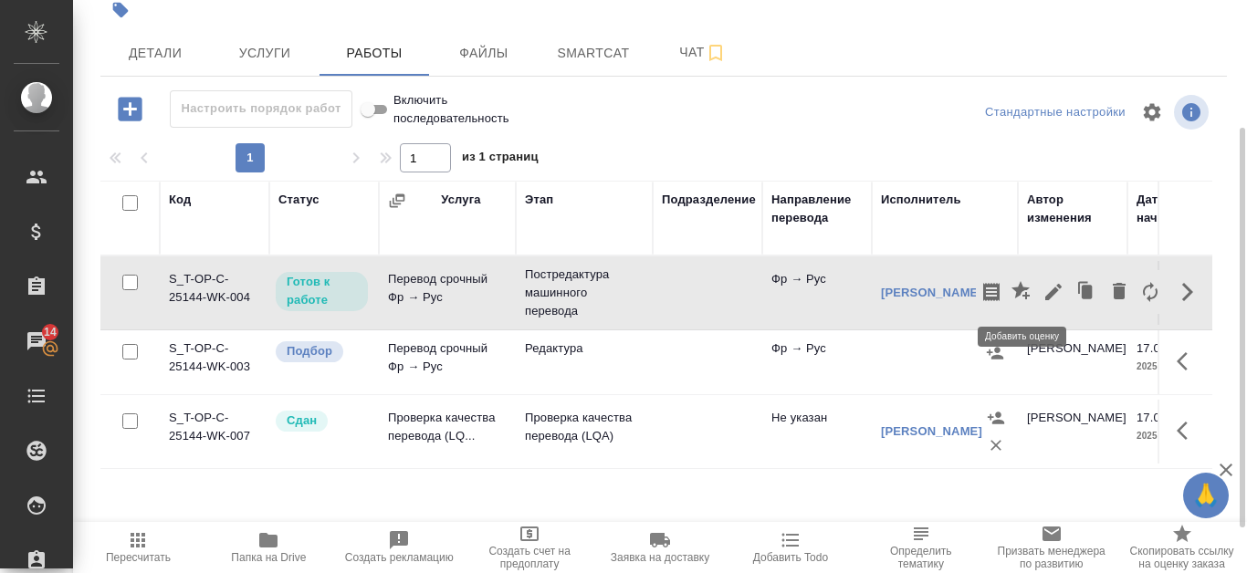
click at [1023, 288] on icon "button" at bounding box center [1021, 290] width 18 height 18
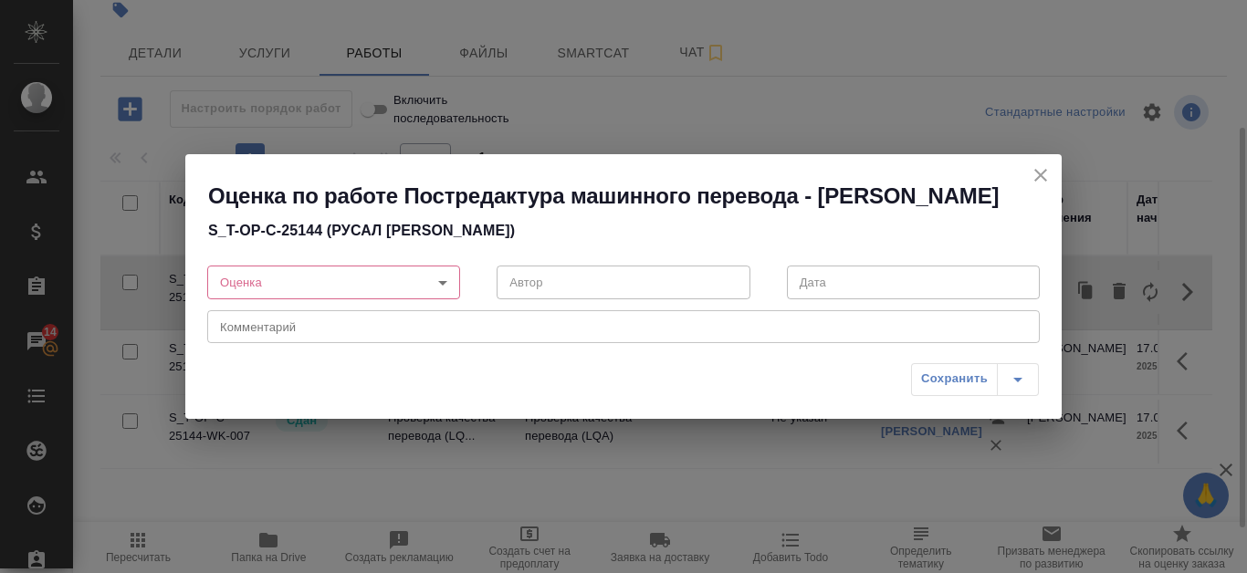
click at [431, 279] on body "🙏 .cls-1 fill:#fff; AWATERA Kanataeva Ekaterina Клиенты Спецификации Заказы 14 …" at bounding box center [623, 286] width 1247 height 573
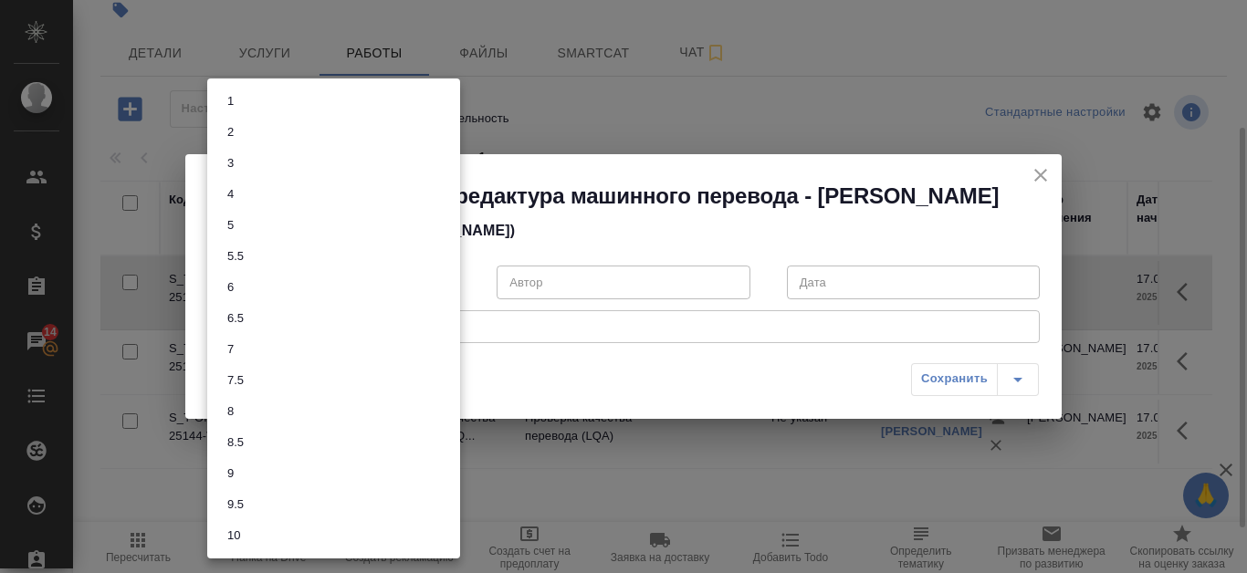
click at [346, 341] on li "7" at bounding box center [333, 349] width 253 height 31
type input "7"
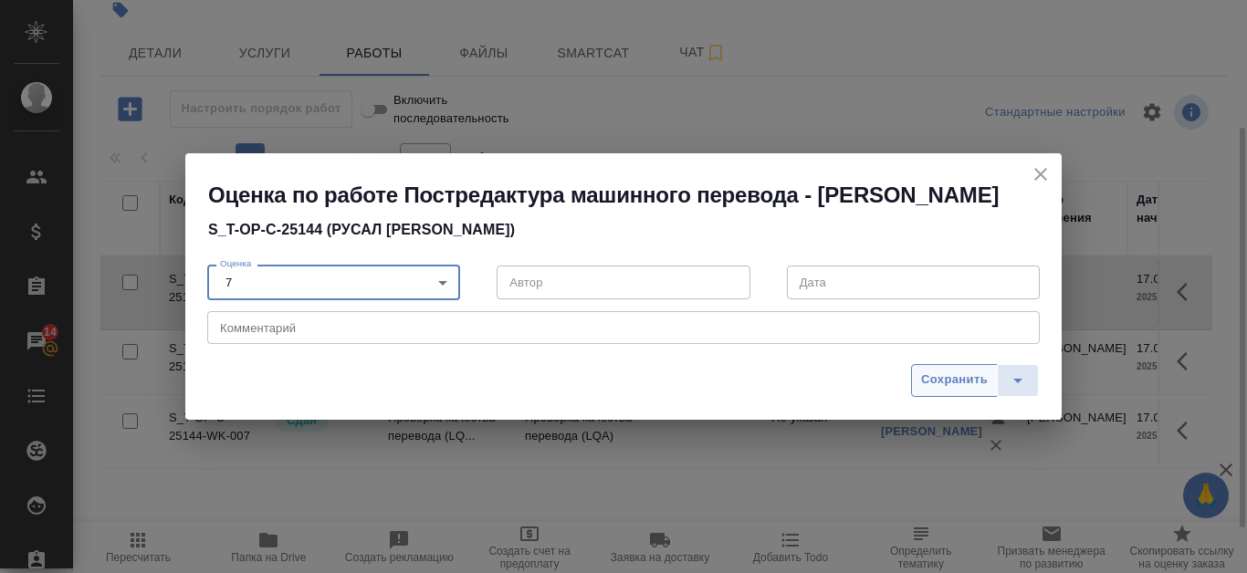
click at [958, 391] on span "Сохранить" at bounding box center [954, 380] width 67 height 21
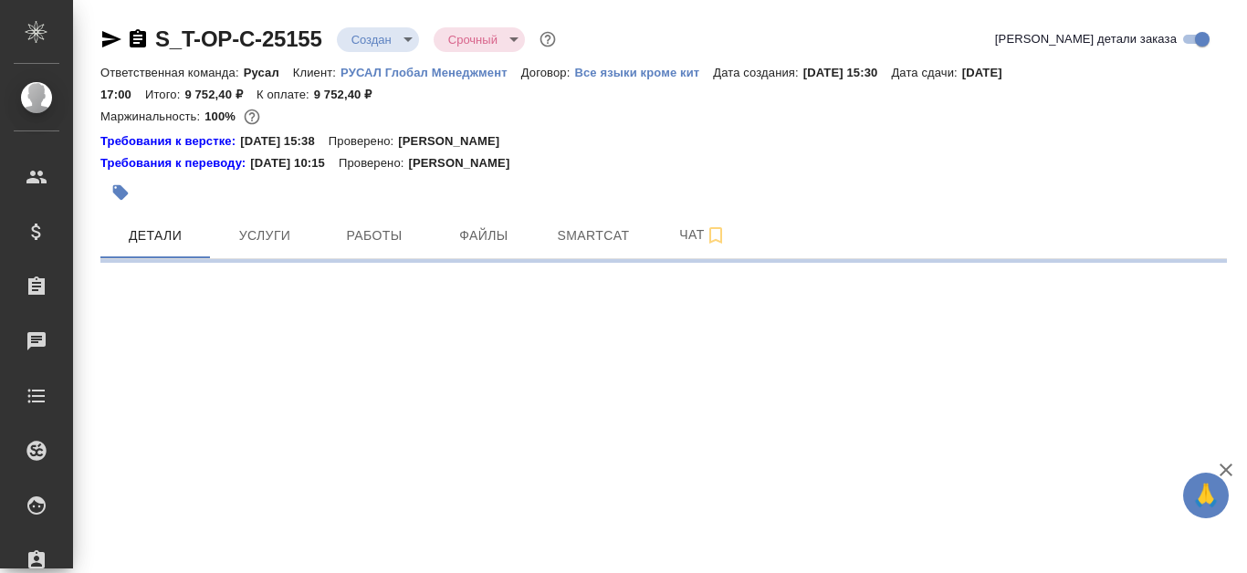
select select "RU"
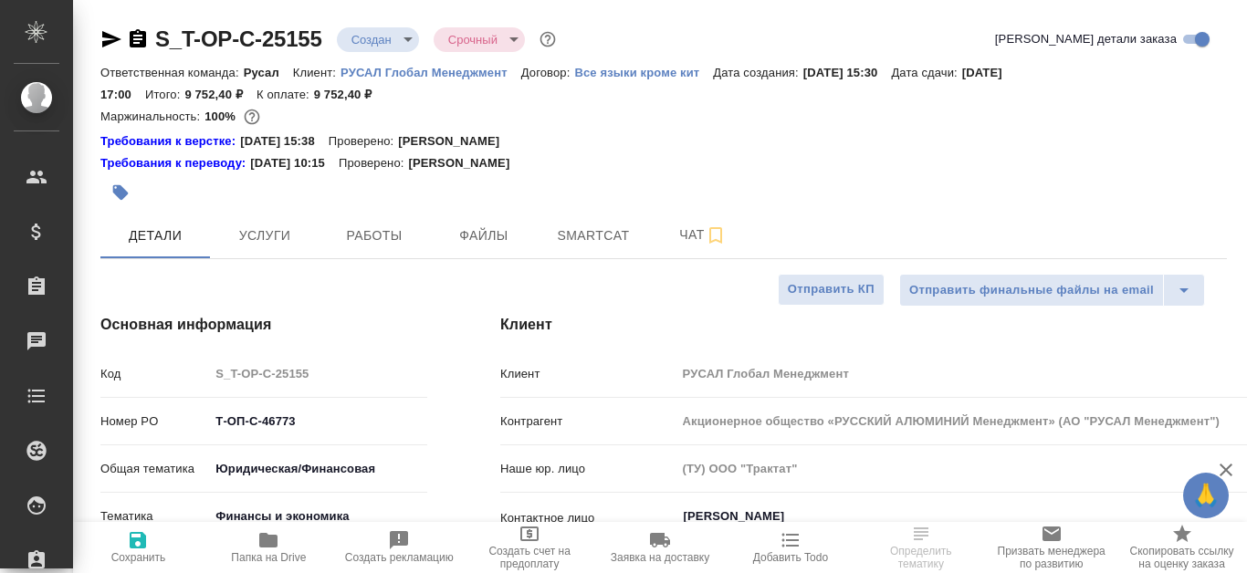
type textarea "x"
click at [522, 231] on span "Файлы" at bounding box center [484, 236] width 88 height 23
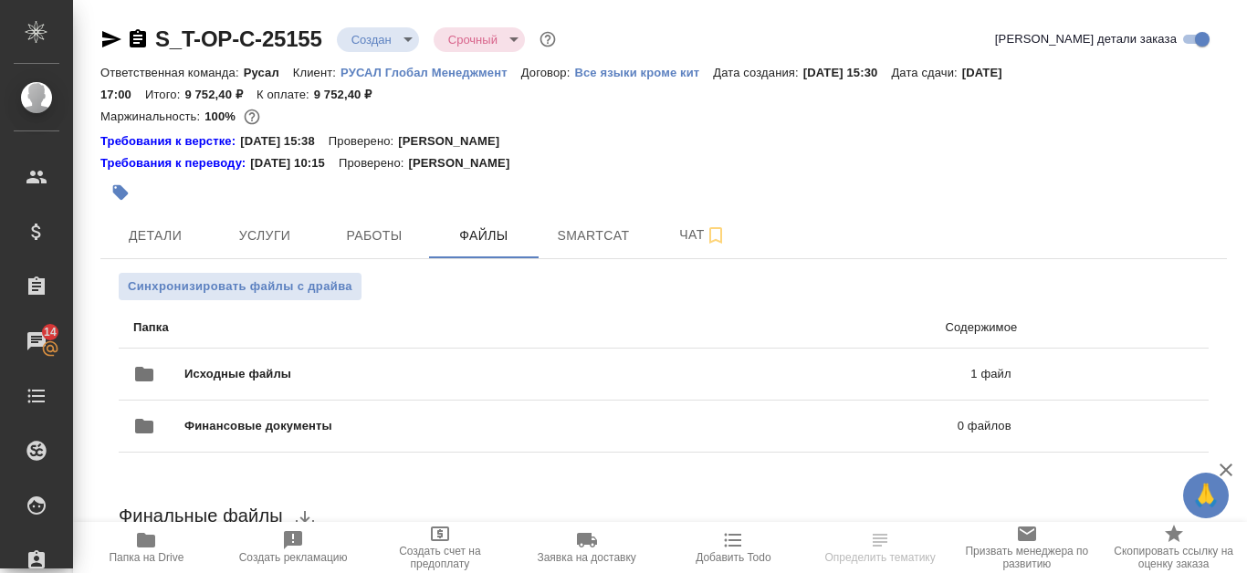
scroll to position [183, 0]
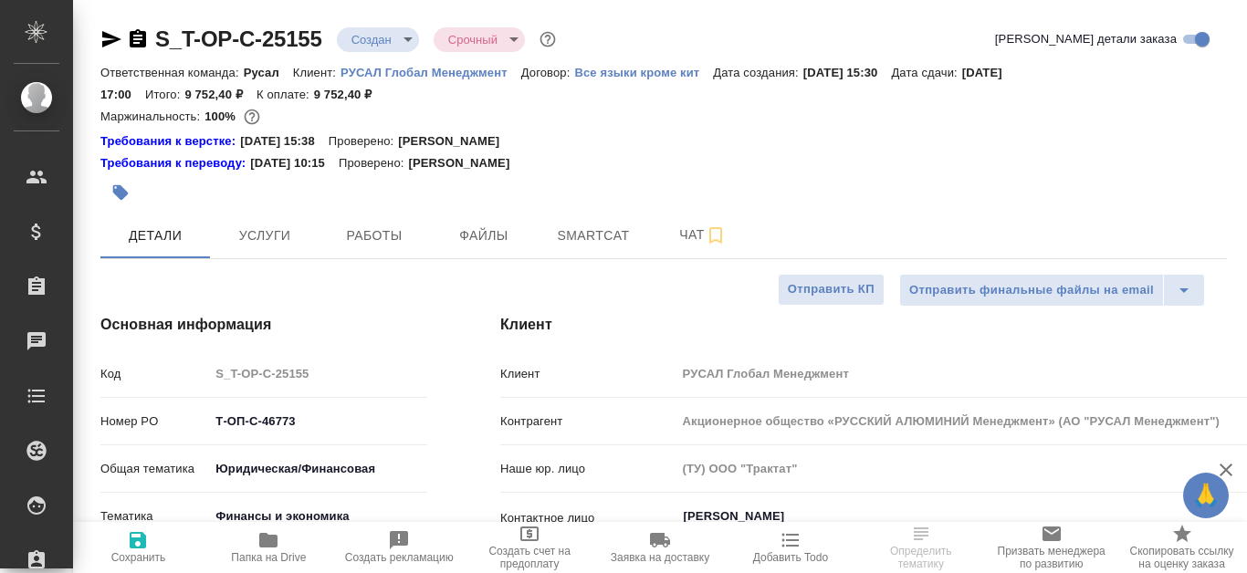
select select "RU"
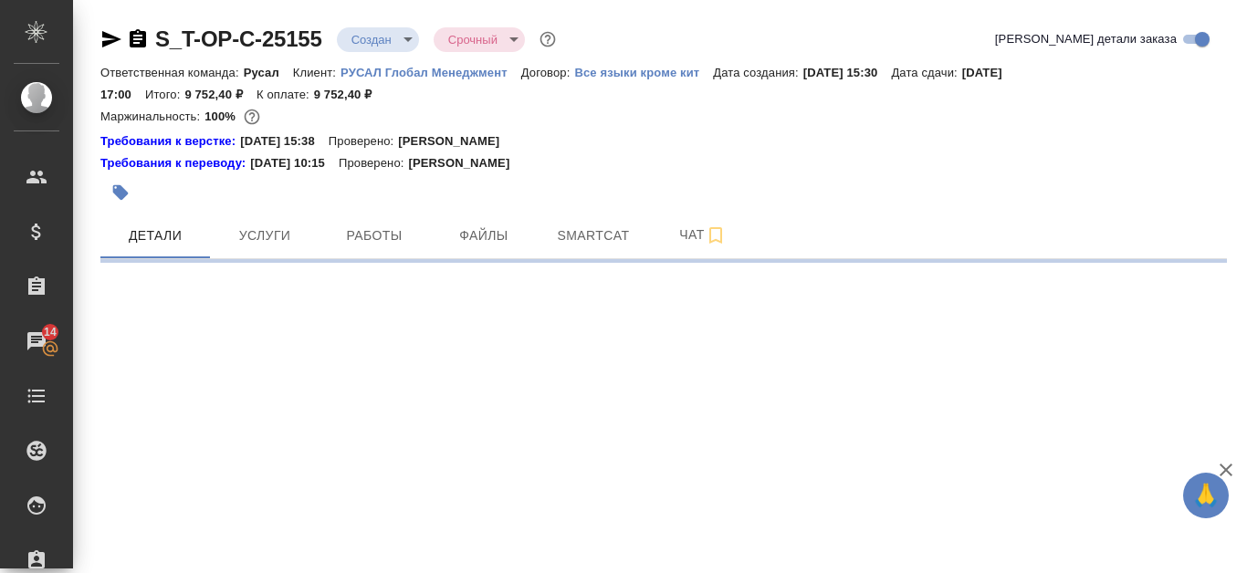
select select "RU"
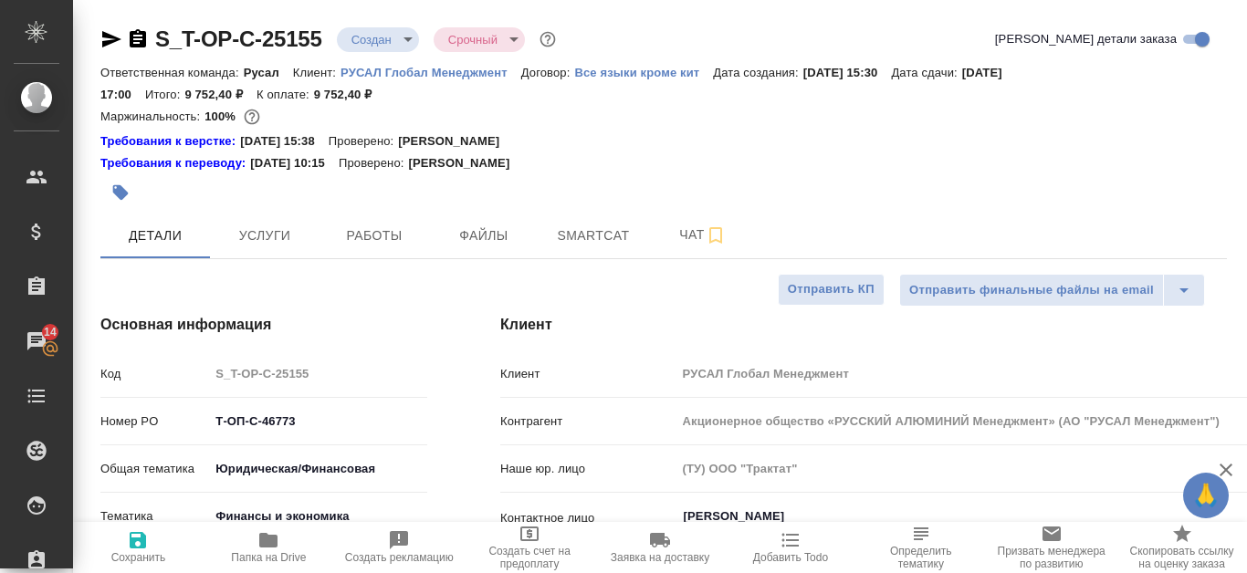
type textarea "x"
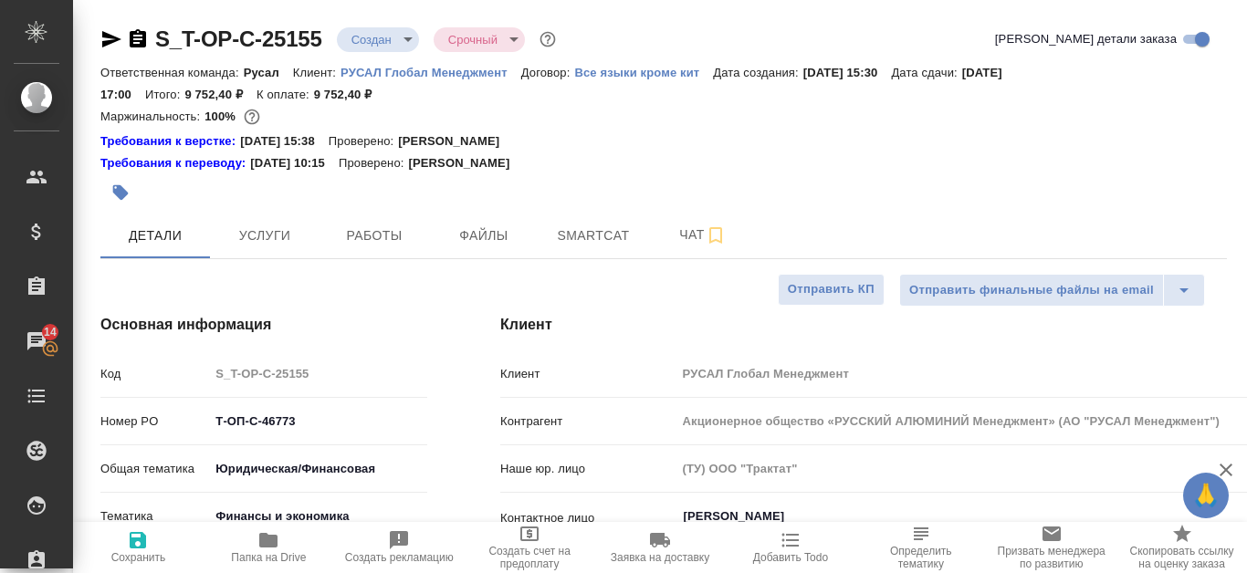
type textarea "x"
select select "RU"
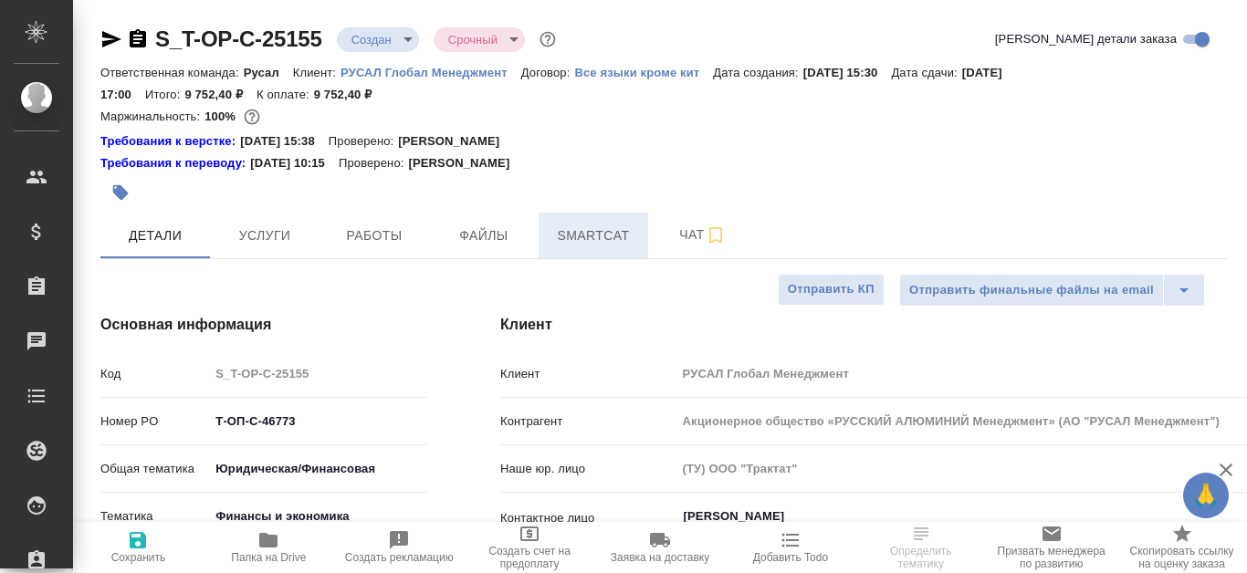
click at [597, 226] on span "Smartcat" at bounding box center [594, 236] width 88 height 23
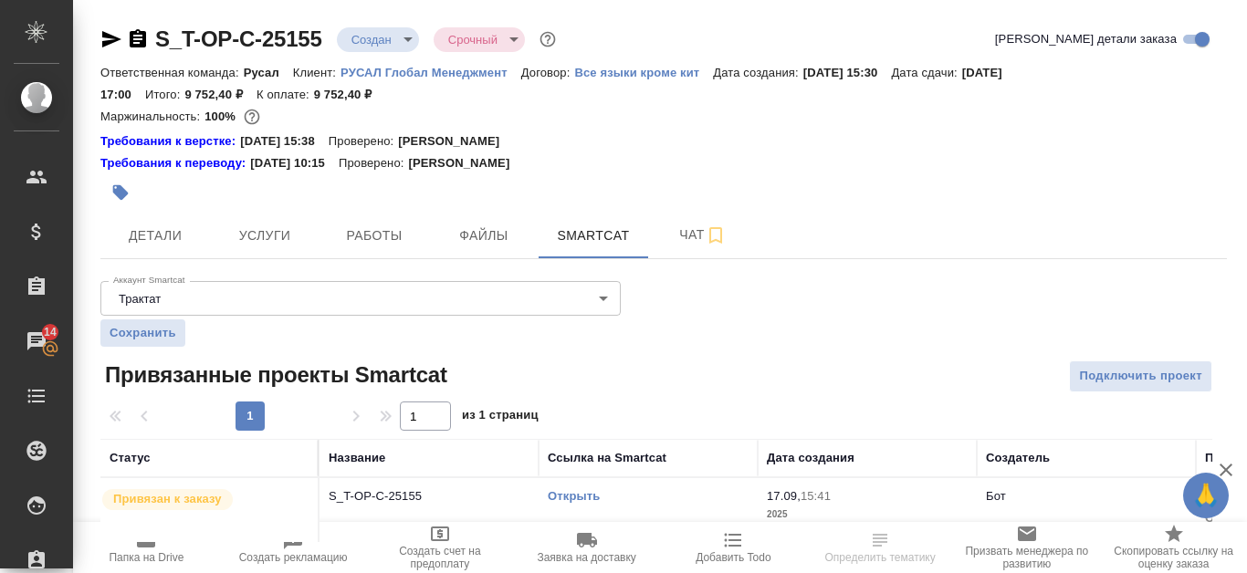
scroll to position [30, 0]
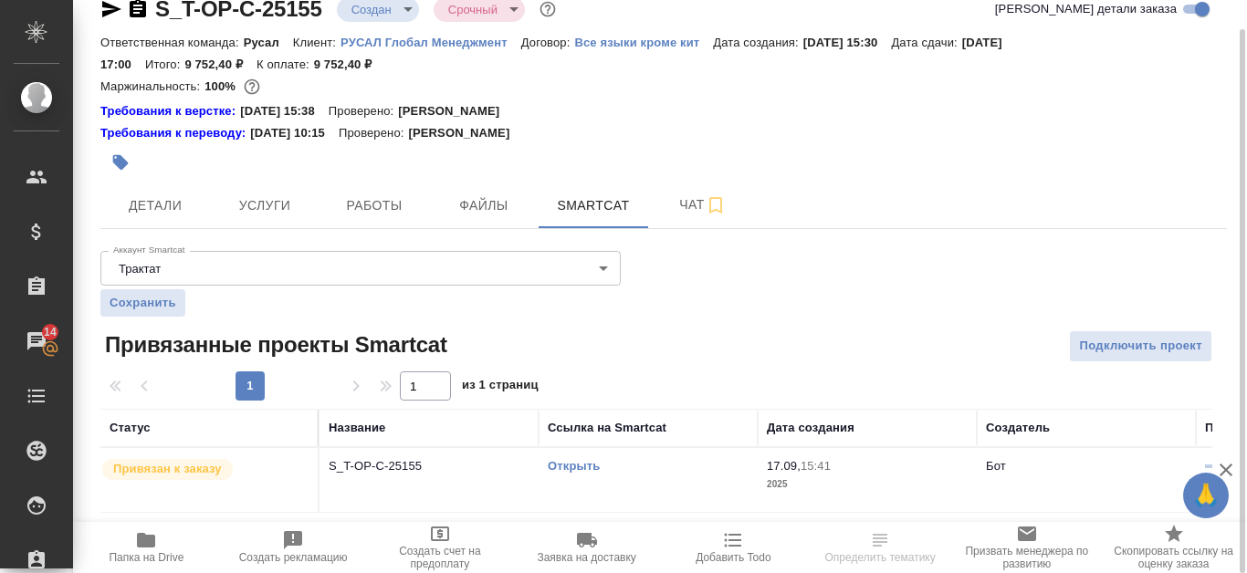
click at [590, 454] on td "Открыть" at bounding box center [648, 480] width 219 height 64
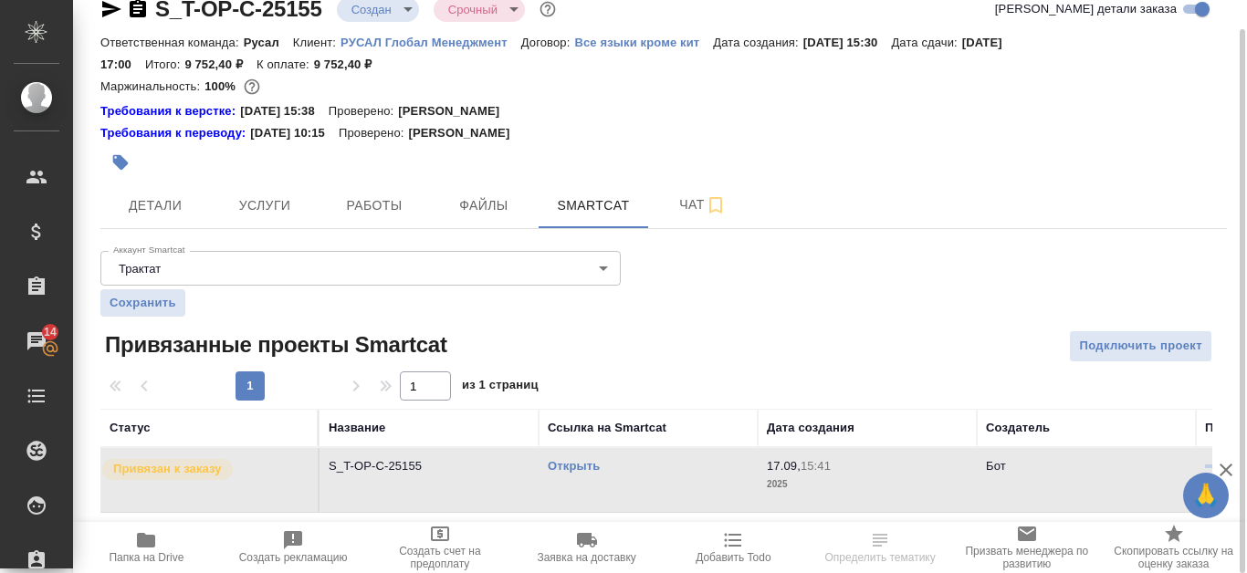
click at [591, 463] on link "Открыть" at bounding box center [574, 466] width 52 height 14
click at [494, 206] on span "Файлы" at bounding box center [484, 205] width 88 height 23
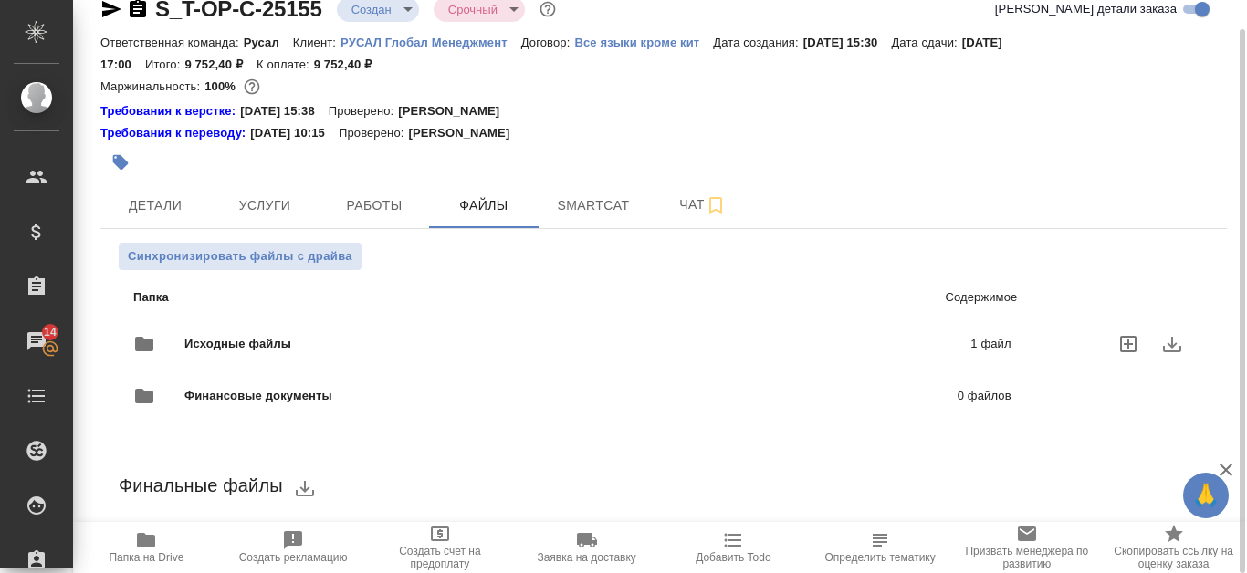
click at [680, 345] on p "1 файл" at bounding box center [821, 344] width 380 height 18
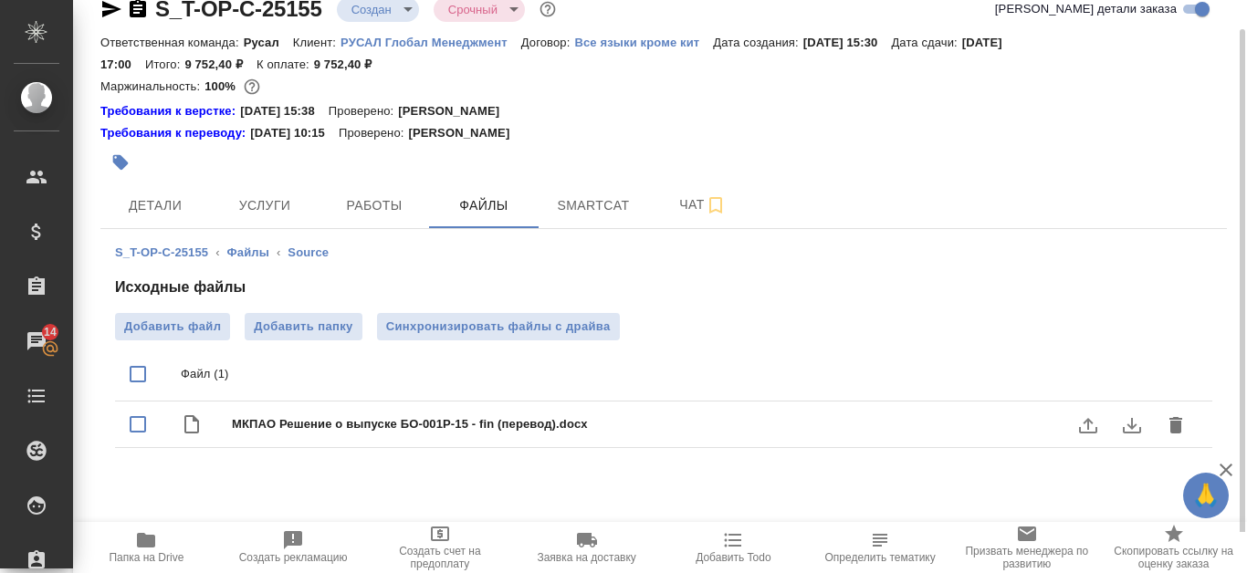
click at [1137, 429] on icon "download" at bounding box center [1132, 426] width 22 height 22
click at [142, 543] on icon "button" at bounding box center [146, 540] width 18 height 15
